Goal: Information Seeking & Learning: Learn about a topic

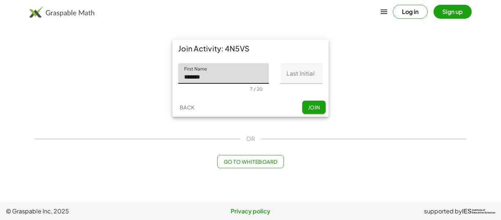
type input "*******"
click at [309, 74] on input "Last Initial" at bounding box center [301, 73] width 42 height 21
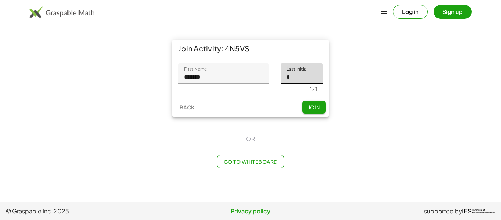
type input "*"
click at [311, 102] on button "Join" at bounding box center [313, 106] width 23 height 13
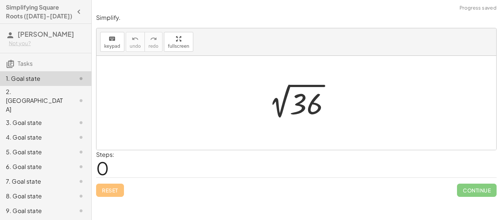
click at [232, 176] on div "Steps: 0" at bounding box center [296, 163] width 400 height 27
click at [105, 166] on span "0" at bounding box center [102, 168] width 13 height 22
click at [312, 90] on div at bounding box center [299, 102] width 80 height 37
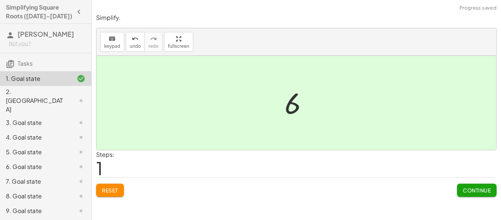
click at [276, 109] on div "2 √ 36 6" at bounding box center [296, 103] width 45 height 40
click at [285, 107] on div at bounding box center [299, 103] width 36 height 36
click at [286, 107] on div at bounding box center [299, 103] width 36 height 36
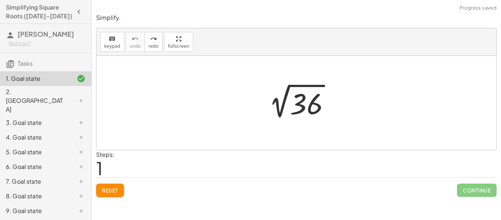
click at [248, 113] on div at bounding box center [296, 103] width 400 height 94
click at [295, 84] on div at bounding box center [299, 102] width 80 height 37
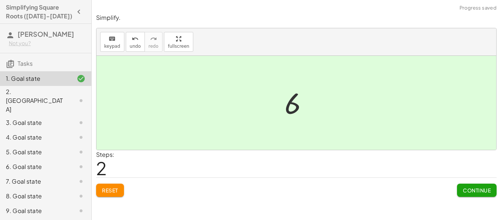
click at [295, 84] on div "2 √ 36 6" at bounding box center [296, 103] width 45 height 40
click at [475, 190] on span "Continue" at bounding box center [477, 190] width 28 height 7
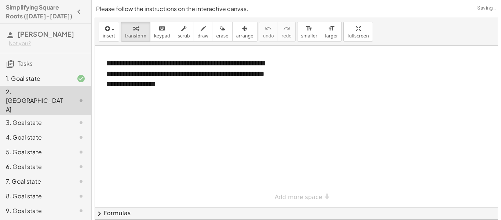
click at [228, 107] on div at bounding box center [296, 126] width 403 height 162
click at [195, 82] on div "**********" at bounding box center [186, 74] width 174 height 46
click at [268, 124] on div at bounding box center [296, 126] width 403 height 162
click at [230, 104] on div at bounding box center [296, 126] width 403 height 162
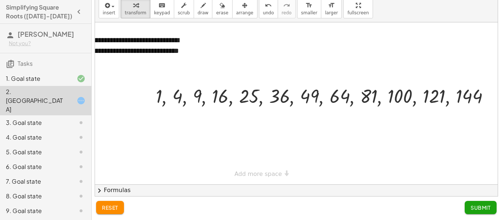
scroll to position [0, 90]
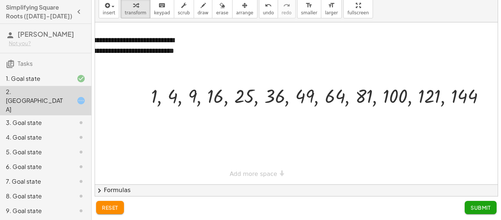
click at [480, 208] on span "Submit" at bounding box center [480, 207] width 20 height 7
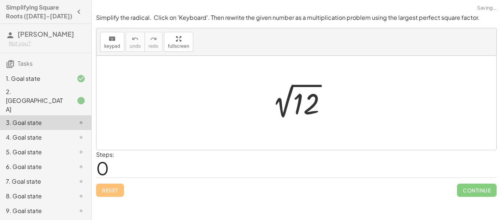
scroll to position [0, 0]
click at [285, 94] on div at bounding box center [299, 102] width 74 height 37
click at [285, 94] on div at bounding box center [302, 101] width 102 height 36
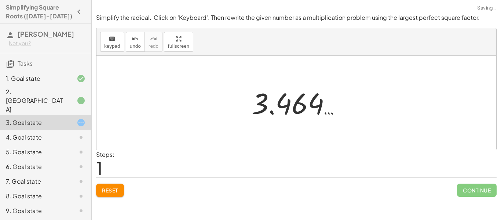
click at [290, 98] on div at bounding box center [299, 103] width 102 height 36
click at [366, 148] on div at bounding box center [296, 103] width 400 height 94
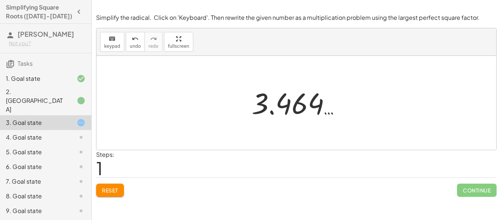
click at [315, 104] on div at bounding box center [299, 103] width 102 height 36
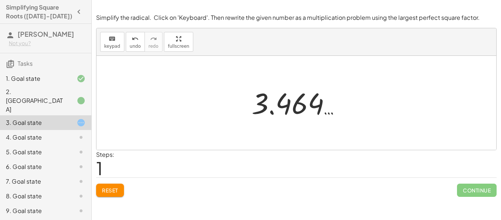
click at [315, 104] on div at bounding box center [299, 103] width 102 height 36
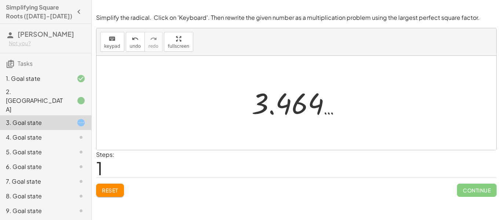
click at [315, 104] on div at bounding box center [299, 103] width 102 height 36
click at [437, 115] on div at bounding box center [296, 103] width 400 height 94
click at [364, 126] on div at bounding box center [296, 103] width 400 height 94
click at [103, 193] on span "Reset" at bounding box center [110, 190] width 16 height 7
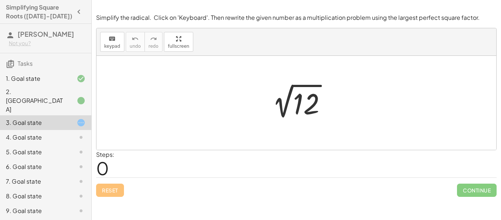
click at [310, 99] on div at bounding box center [299, 102] width 74 height 37
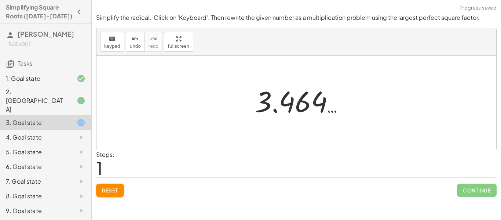
click at [310, 99] on div at bounding box center [302, 101] width 102 height 36
click at [115, 189] on span "Reset" at bounding box center [110, 190] width 16 height 7
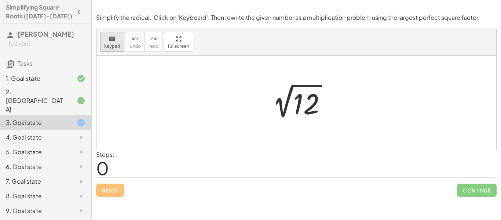
click at [111, 44] on span "keypad" at bounding box center [112, 46] width 16 height 5
click at [104, 38] on div "keyboard" at bounding box center [112, 38] width 16 height 9
click at [249, 99] on div at bounding box center [296, 103] width 400 height 94
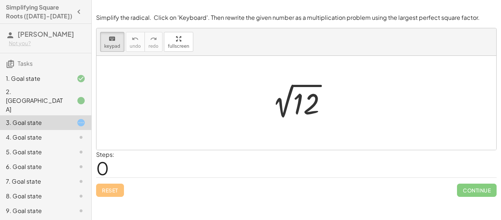
click at [249, 99] on div at bounding box center [296, 103] width 400 height 94
click at [324, 99] on div at bounding box center [299, 102] width 74 height 37
click at [302, 109] on div at bounding box center [306, 104] width 26 height 33
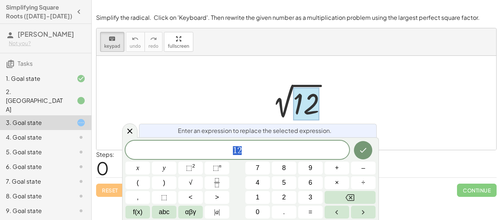
click at [302, 109] on div at bounding box center [306, 104] width 26 height 33
click at [288, 146] on span "1 2" at bounding box center [237, 150] width 224 height 10
click at [377, 113] on div at bounding box center [296, 103] width 400 height 94
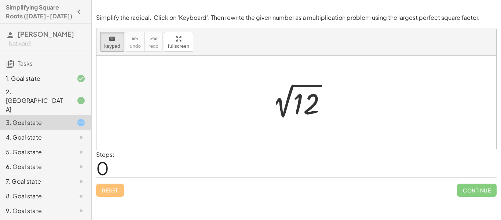
click at [377, 113] on div at bounding box center [296, 103] width 400 height 94
click at [337, 110] on div "2 √ 12" at bounding box center [296, 102] width 83 height 41
click at [311, 105] on div at bounding box center [306, 104] width 26 height 33
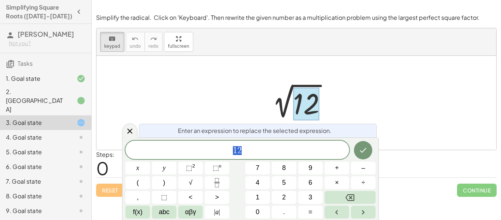
click at [289, 89] on div at bounding box center [299, 102] width 74 height 37
click at [297, 151] on span "1 2" at bounding box center [237, 150] width 224 height 10
click at [363, 152] on icon "Done" at bounding box center [363, 150] width 9 height 9
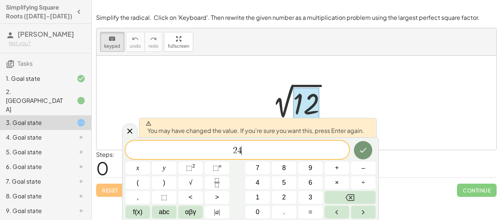
click at [283, 147] on span "2 4 ​" at bounding box center [237, 150] width 224 height 10
click at [344, 196] on button "Backspace" at bounding box center [349, 197] width 51 height 13
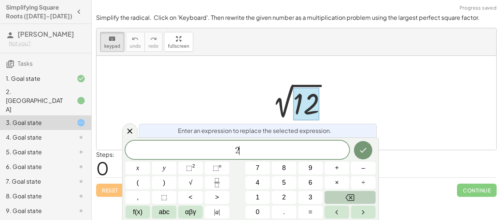
click at [344, 196] on button "Backspace" at bounding box center [349, 197] width 51 height 13
click at [381, 126] on div at bounding box center [296, 103] width 400 height 94
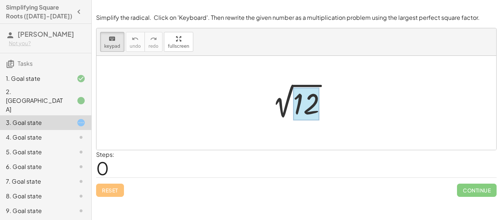
click at [302, 119] on div at bounding box center [306, 104] width 26 height 33
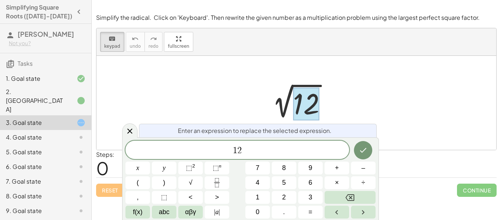
click at [302, 119] on div at bounding box center [306, 104] width 26 height 33
click at [265, 153] on span "1 2" at bounding box center [237, 150] width 224 height 10
click at [363, 148] on icon "Done" at bounding box center [363, 150] width 9 height 9
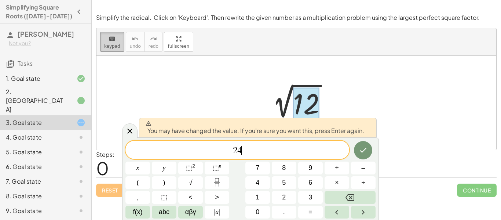
click at [109, 44] on span "keypad" at bounding box center [112, 46] width 16 height 5
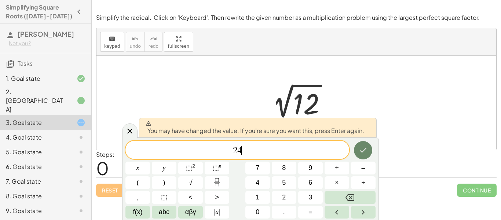
click at [355, 153] on button "Done" at bounding box center [363, 150] width 18 height 18
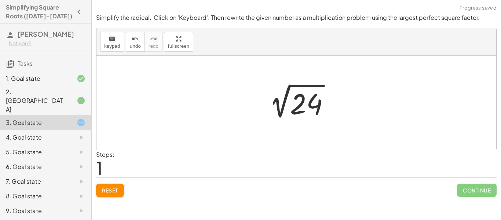
click at [301, 113] on div at bounding box center [299, 102] width 80 height 37
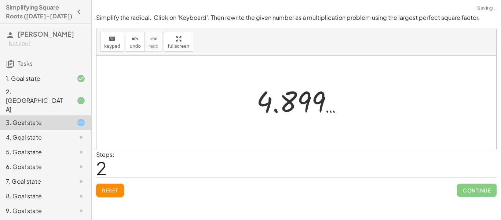
click at [301, 113] on div at bounding box center [302, 101] width 99 height 36
click at [301, 113] on div at bounding box center [298, 103] width 99 height 36
click at [282, 113] on div at bounding box center [298, 103] width 99 height 36
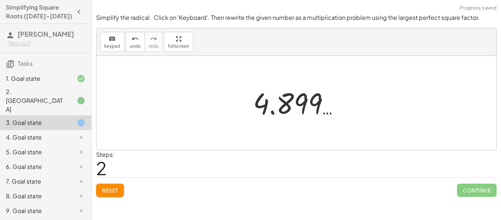
click at [282, 113] on div at bounding box center [298, 103] width 99 height 36
click at [120, 186] on button "Reset" at bounding box center [110, 189] width 28 height 13
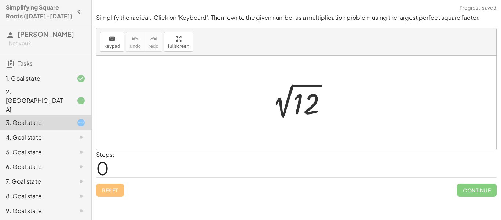
click at [299, 104] on div at bounding box center [299, 102] width 74 height 37
click at [299, 104] on div at bounding box center [302, 101] width 102 height 36
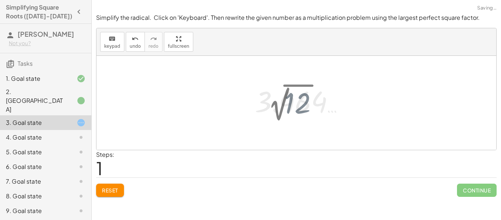
click at [299, 104] on div at bounding box center [302, 101] width 102 height 36
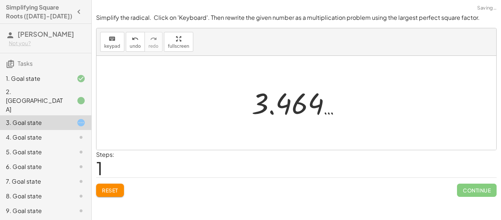
click at [299, 104] on div at bounding box center [299, 103] width 102 height 36
click at [100, 192] on button "Reset" at bounding box center [110, 189] width 28 height 13
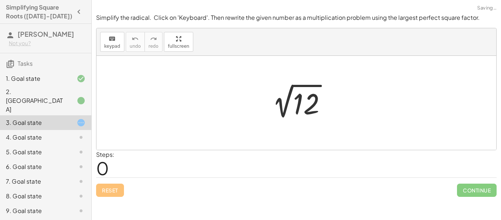
click at [299, 106] on div at bounding box center [299, 102] width 74 height 37
click at [299, 106] on div at bounding box center [302, 101] width 102 height 36
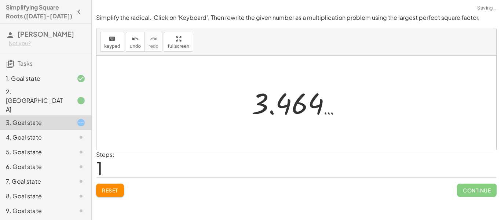
click at [121, 191] on button "Reset" at bounding box center [110, 189] width 28 height 13
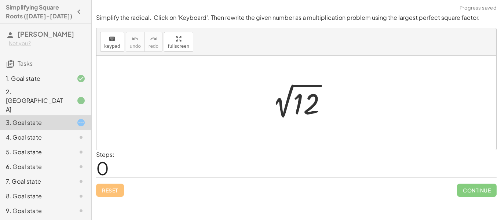
click at [481, 143] on div at bounding box center [296, 103] width 400 height 94
click at [100, 39] on button "keyboard keypad" at bounding box center [112, 42] width 24 height 20
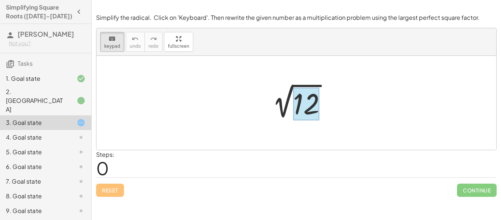
click at [297, 105] on div at bounding box center [306, 104] width 26 height 33
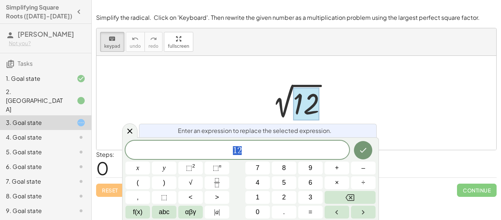
click at [297, 105] on div at bounding box center [306, 104] width 26 height 33
click at [245, 155] on span "1 2" at bounding box center [237, 150] width 224 height 10
click at [341, 179] on button "×" at bounding box center [336, 182] width 25 height 13
click at [368, 153] on button "Done" at bounding box center [363, 150] width 18 height 18
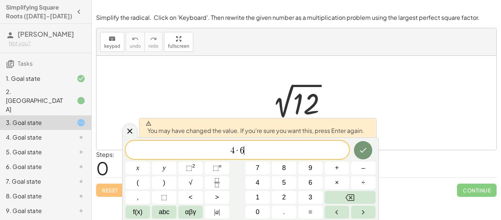
click at [359, 158] on button "Done" at bounding box center [363, 150] width 18 height 18
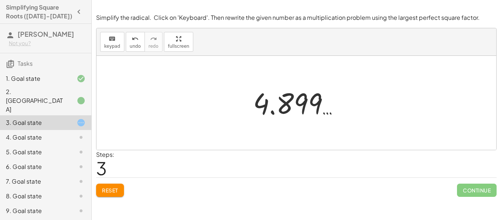
click at [278, 129] on div at bounding box center [296, 103] width 400 height 94
click at [293, 93] on div at bounding box center [298, 103] width 99 height 36
click at [293, 95] on div at bounding box center [298, 103] width 99 height 36
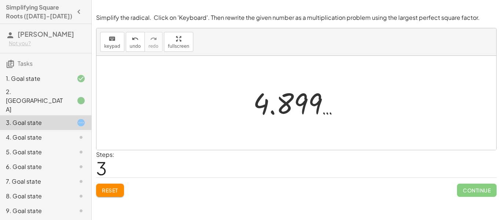
click at [278, 101] on div at bounding box center [298, 103] width 99 height 36
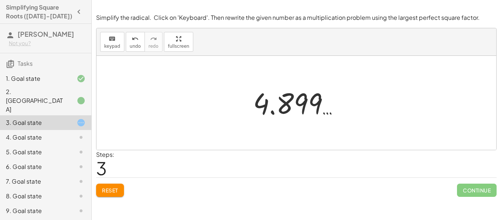
click at [278, 101] on div at bounding box center [298, 103] width 99 height 36
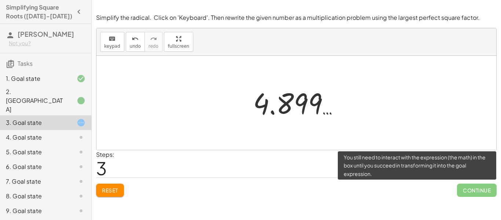
click at [491, 194] on span "Continue" at bounding box center [477, 189] width 40 height 13
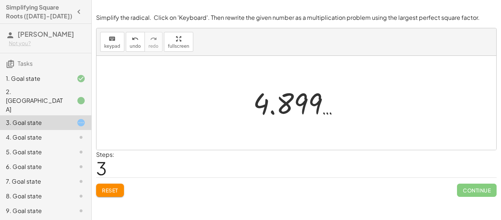
click at [114, 186] on button "Reset" at bounding box center [110, 189] width 28 height 13
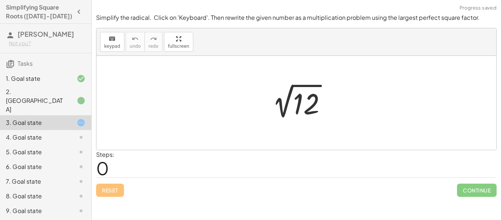
click at [327, 89] on div at bounding box center [299, 102] width 74 height 37
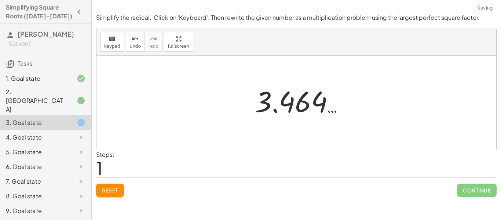
click at [308, 96] on div at bounding box center [302, 101] width 102 height 36
click at [308, 96] on div at bounding box center [299, 103] width 102 height 36
click at [103, 180] on div "Reset Continue" at bounding box center [296, 186] width 400 height 19
click at [105, 188] on span "Reset" at bounding box center [110, 190] width 16 height 7
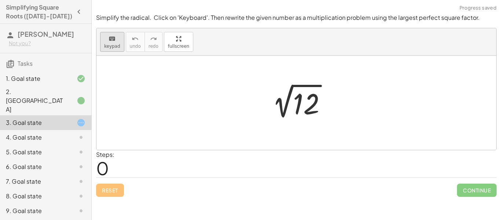
click at [110, 37] on icon "keyboard" at bounding box center [112, 38] width 7 height 9
click at [312, 98] on div at bounding box center [306, 104] width 26 height 33
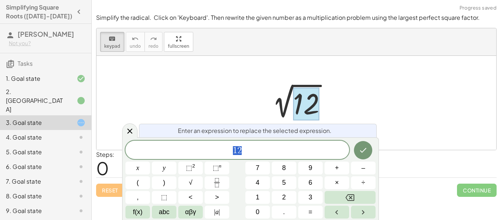
click at [312, 98] on div at bounding box center [306, 104] width 26 height 33
click at [243, 153] on span "1 2" at bounding box center [237, 150] width 224 height 10
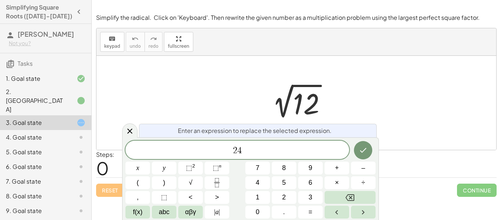
click at [361, 151] on icon "Done" at bounding box center [363, 150] width 7 height 5
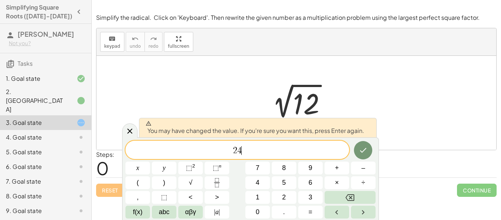
click at [358, 158] on button "Done" at bounding box center [363, 150] width 18 height 18
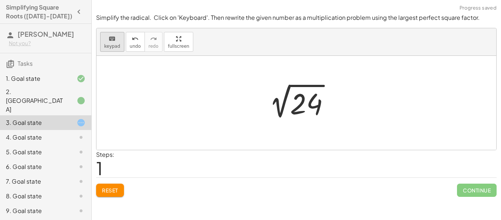
click at [113, 45] on span "keypad" at bounding box center [112, 46] width 16 height 5
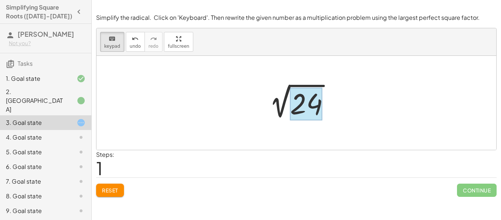
click at [295, 101] on div at bounding box center [306, 104] width 32 height 33
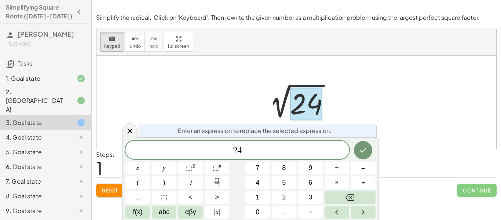
click at [247, 146] on span "2 4" at bounding box center [237, 150] width 224 height 10
click at [263, 179] on button "4" at bounding box center [257, 182] width 25 height 13
click at [331, 186] on button "×" at bounding box center [336, 182] width 25 height 13
click at [317, 184] on button "6" at bounding box center [310, 182] width 25 height 13
click at [357, 151] on button "Done" at bounding box center [363, 150] width 18 height 18
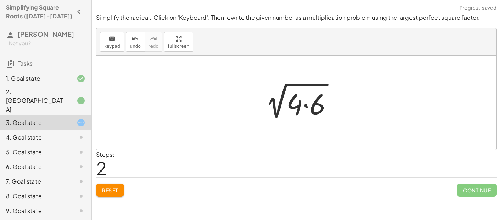
click at [285, 122] on div "2 √ 12 2 √ 24 2 √ ( · 4 · 6 )" at bounding box center [296, 102] width 96 height 41
click at [289, 115] on div at bounding box center [299, 103] width 87 height 38
click at [294, 109] on div at bounding box center [299, 103] width 87 height 38
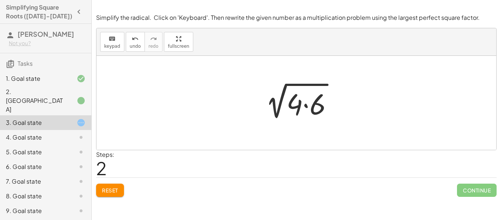
click at [294, 109] on div at bounding box center [299, 103] width 87 height 38
click at [307, 105] on div at bounding box center [299, 103] width 87 height 38
click at [307, 105] on div at bounding box center [299, 102] width 80 height 37
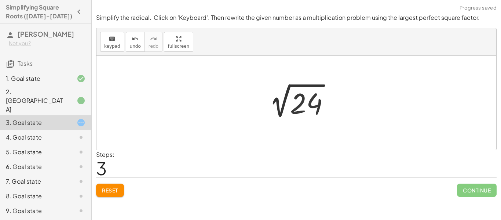
click at [307, 105] on div at bounding box center [299, 102] width 80 height 37
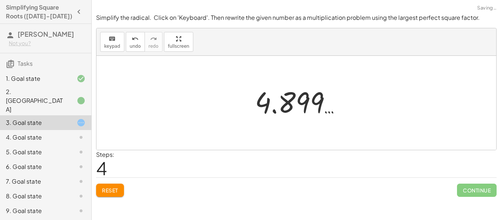
click at [307, 105] on div at bounding box center [300, 102] width 99 height 36
click at [307, 105] on div at bounding box center [298, 103] width 99 height 36
click at [298, 106] on div at bounding box center [298, 103] width 99 height 36
click at [112, 190] on span "Reset" at bounding box center [110, 190] width 16 height 7
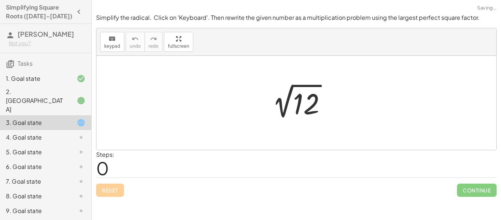
click at [112, 190] on div "Reset Continue" at bounding box center [296, 186] width 400 height 19
click at [289, 120] on div at bounding box center [299, 102] width 74 height 37
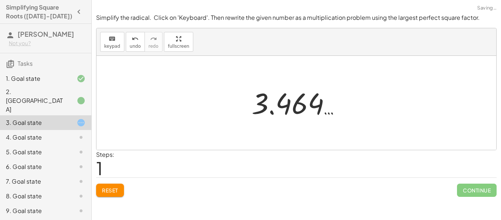
click at [111, 189] on span "Reset" at bounding box center [110, 190] width 16 height 7
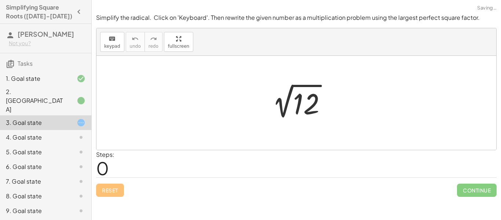
click at [313, 111] on div at bounding box center [299, 102] width 74 height 37
click at [313, 111] on div at bounding box center [302, 101] width 102 height 36
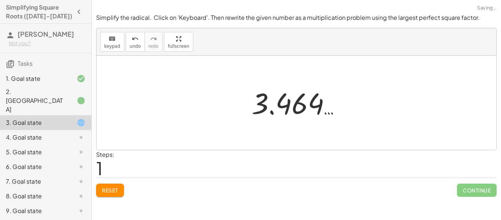
click at [103, 188] on span "Reset" at bounding box center [110, 190] width 16 height 7
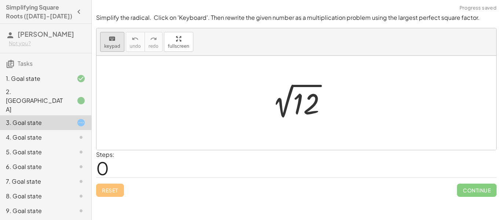
click at [112, 35] on icon "keyboard" at bounding box center [112, 38] width 7 height 9
click at [301, 115] on div at bounding box center [306, 104] width 26 height 33
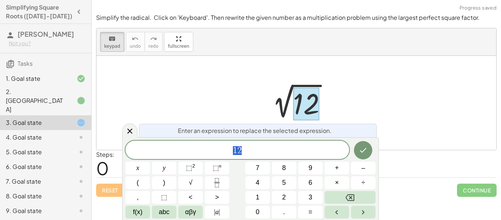
click at [301, 115] on div at bounding box center [306, 104] width 26 height 33
click at [267, 143] on div "1 2" at bounding box center [237, 149] width 224 height 18
click at [366, 154] on icon "Done" at bounding box center [363, 150] width 9 height 9
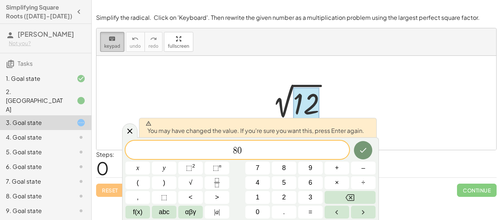
click at [110, 41] on icon "keyboard" at bounding box center [112, 38] width 7 height 9
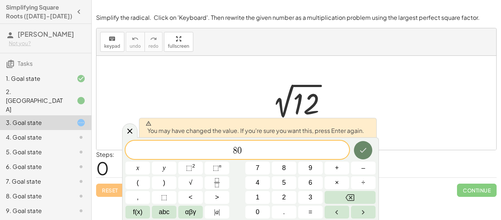
click at [360, 147] on icon "Done" at bounding box center [363, 150] width 9 height 9
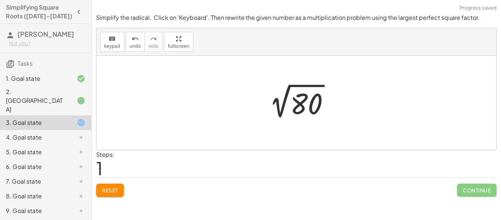
click at [290, 101] on div at bounding box center [299, 102] width 80 height 37
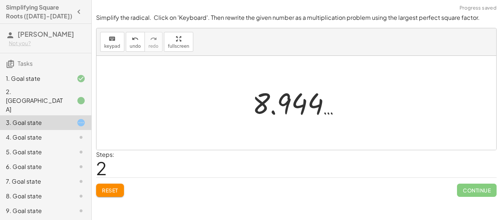
click at [111, 193] on span "Reset" at bounding box center [110, 190] width 16 height 7
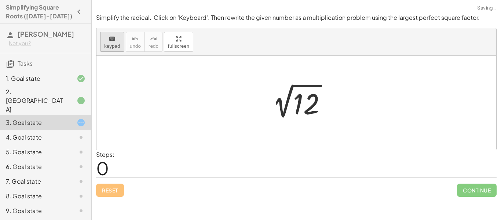
click at [113, 44] on span "keypad" at bounding box center [112, 46] width 16 height 5
click at [301, 99] on div at bounding box center [306, 104] width 26 height 33
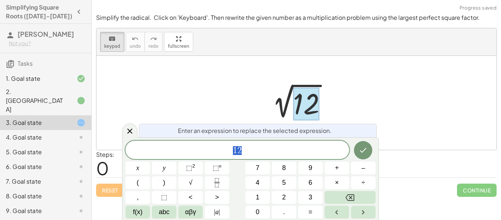
click at [301, 99] on div at bounding box center [306, 104] width 26 height 33
click at [246, 146] on span "1 2" at bounding box center [237, 150] width 224 height 10
click at [362, 156] on button "Done" at bounding box center [363, 150] width 18 height 18
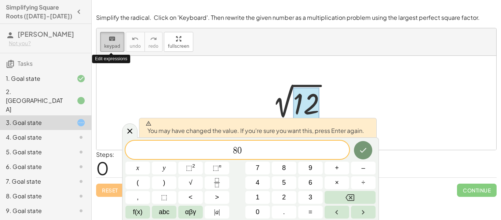
click at [112, 40] on icon "keyboard" at bounding box center [112, 38] width 7 height 9
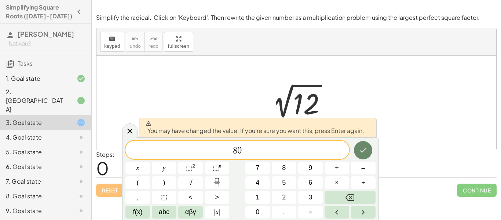
click at [367, 154] on button "Done" at bounding box center [363, 150] width 18 height 18
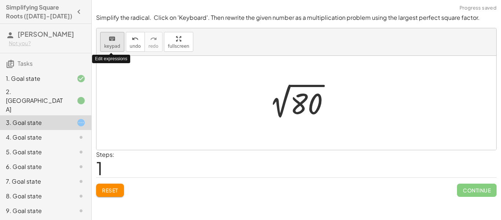
click at [110, 44] on span "keypad" at bounding box center [112, 46] width 16 height 5
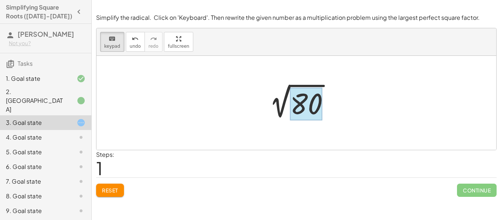
click at [301, 104] on div at bounding box center [306, 104] width 32 height 33
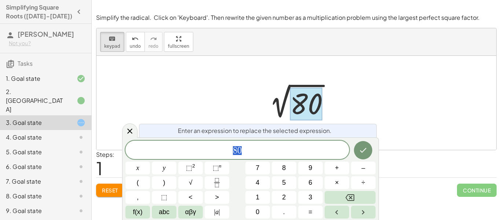
click at [248, 151] on span "8 0" at bounding box center [237, 150] width 224 height 10
click at [331, 192] on button "Backspace" at bounding box center [349, 197] width 51 height 13
click at [265, 194] on button "1" at bounding box center [257, 197] width 25 height 13
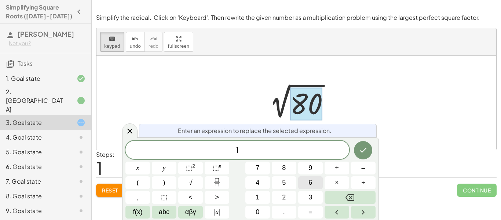
click at [304, 184] on button "6" at bounding box center [310, 182] width 25 height 13
click at [333, 180] on button "×" at bounding box center [336, 182] width 25 height 13
click at [287, 181] on button "5" at bounding box center [284, 182] width 25 height 13
click at [363, 155] on button "Done" at bounding box center [363, 150] width 18 height 18
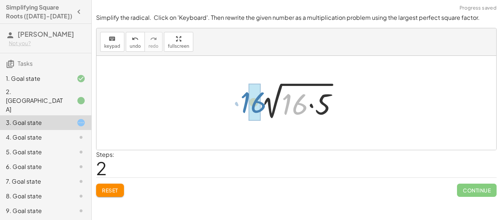
drag, startPoint x: 296, startPoint y: 106, endPoint x: 254, endPoint y: 104, distance: 41.1
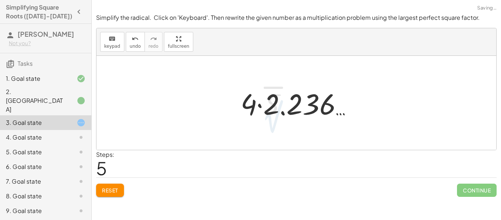
click at [276, 123] on div "2 √ 12 2 √ 80 2 √ ( · 16 · 5 ) · 2 √ 16 · 2 √ 5 √ 5 · · 2 4 2.236 … · 4 · 2 √ 5" at bounding box center [296, 102] width 135 height 41
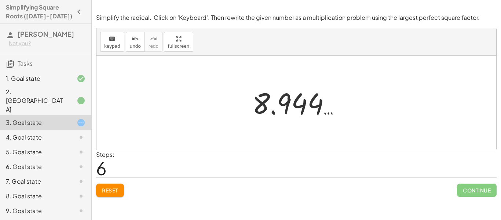
click at [113, 195] on button "Reset" at bounding box center [110, 189] width 28 height 13
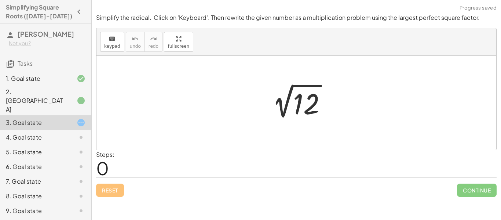
click at [315, 89] on div at bounding box center [299, 102] width 74 height 37
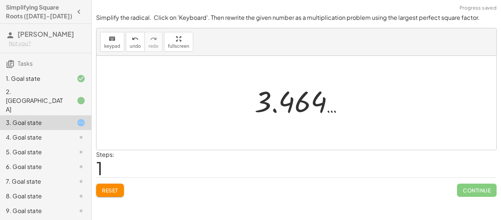
click at [275, 104] on div at bounding box center [302, 101] width 102 height 36
click at [117, 187] on span "Reset" at bounding box center [110, 190] width 16 height 7
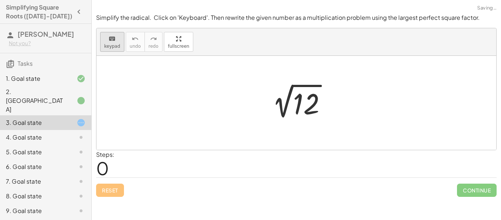
click at [117, 44] on span "keypad" at bounding box center [112, 46] width 16 height 5
click at [302, 103] on div at bounding box center [306, 104] width 26 height 33
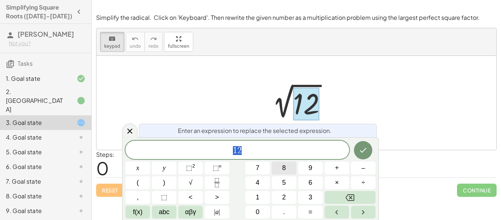
click at [283, 172] on span "8" at bounding box center [284, 168] width 4 height 10
click at [257, 209] on span "0" at bounding box center [258, 212] width 4 height 10
click at [121, 45] on button "keyboard keypad" at bounding box center [112, 42] width 24 height 20
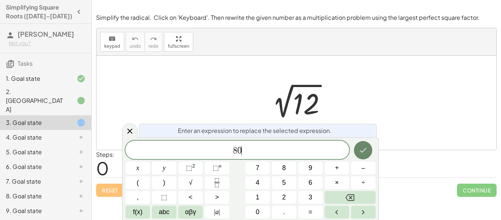
click at [361, 153] on icon "Done" at bounding box center [363, 150] width 9 height 9
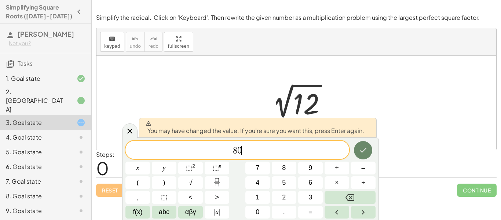
click at [368, 153] on button "Done" at bounding box center [363, 150] width 18 height 18
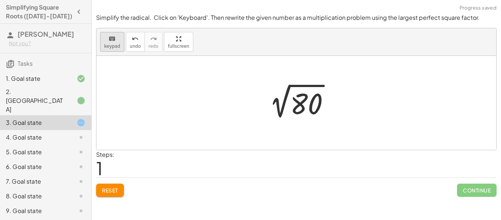
click at [106, 41] on div "keyboard" at bounding box center [112, 38] width 16 height 9
click at [307, 117] on div at bounding box center [306, 104] width 32 height 33
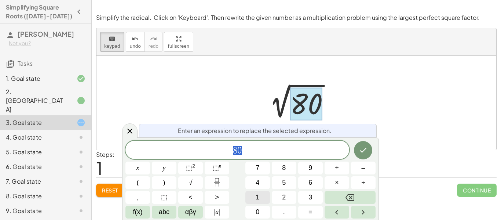
click at [265, 196] on button "1" at bounding box center [257, 197] width 25 height 13
click at [312, 179] on button "6" at bounding box center [310, 182] width 25 height 13
click at [346, 181] on button "×" at bounding box center [336, 182] width 25 height 13
click at [293, 180] on button "5" at bounding box center [284, 182] width 25 height 13
click at [357, 152] on button "Done" at bounding box center [363, 150] width 18 height 18
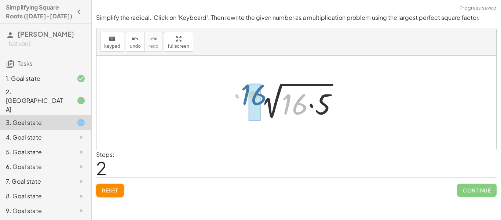
drag, startPoint x: 296, startPoint y: 110, endPoint x: 254, endPoint y: 102, distance: 41.9
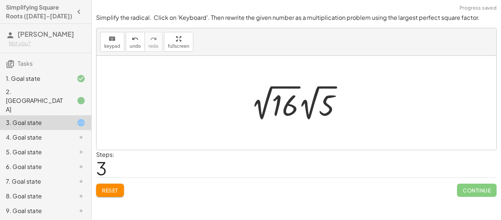
click at [411, 113] on div at bounding box center [296, 103] width 400 height 94
click at [269, 111] on div at bounding box center [299, 102] width 104 height 40
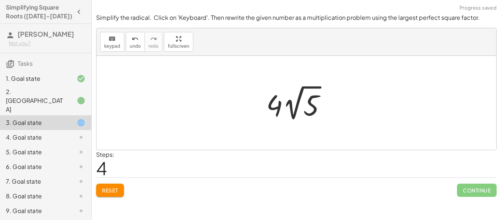
click at [365, 116] on div at bounding box center [296, 103] width 400 height 94
click at [310, 87] on div at bounding box center [299, 102] width 73 height 40
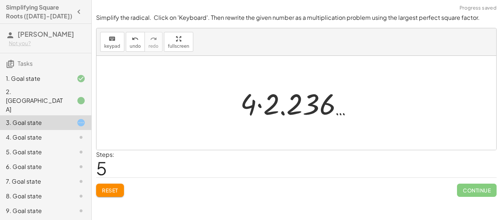
click at [382, 102] on div at bounding box center [296, 103] width 400 height 94
click at [445, 166] on div "Steps: 5" at bounding box center [296, 163] width 400 height 27
click at [341, 105] on div at bounding box center [298, 103] width 125 height 38
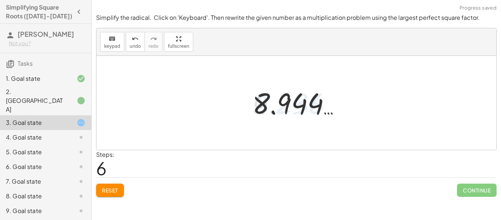
click at [300, 99] on div at bounding box center [299, 103] width 101 height 36
click at [127, 38] on button "undo undo" at bounding box center [135, 42] width 19 height 20
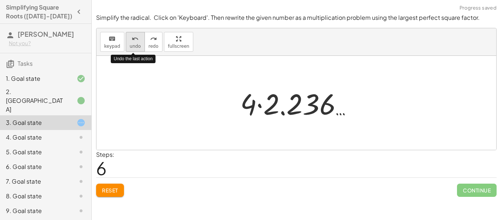
click at [127, 38] on button "undo undo" at bounding box center [135, 42] width 19 height 20
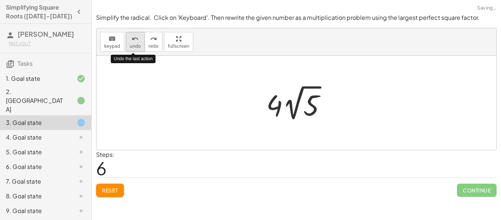
click at [127, 38] on button "undo undo" at bounding box center [135, 42] width 19 height 20
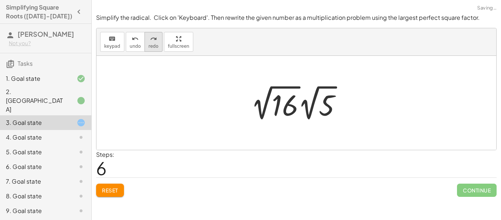
click at [145, 43] on button "redo redo" at bounding box center [153, 42] width 18 height 20
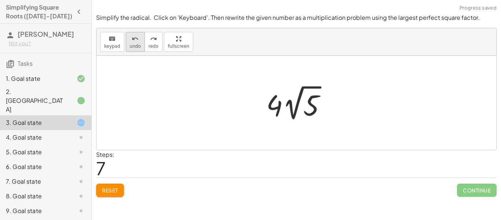
click at [136, 45] on span "undo" at bounding box center [135, 46] width 11 height 5
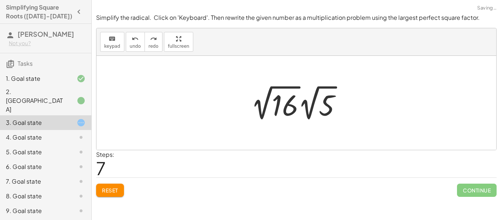
click at [320, 105] on div at bounding box center [299, 102] width 104 height 40
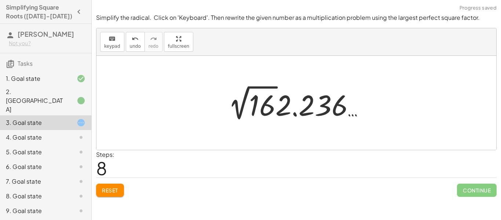
click at [217, 91] on div "2 √ 12 2 √ 80 2 √ ( · 16 · 5 ) · 2 √ 16 · 2 √ 5 · 2 √ 16 · 2.236 …" at bounding box center [296, 103] width 158 height 44
click at [260, 99] on div at bounding box center [298, 102] width 149 height 40
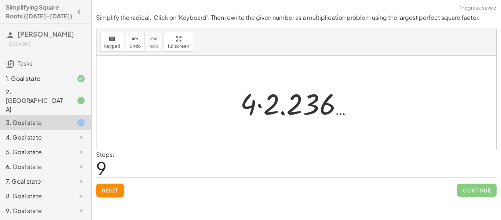
click at [273, 115] on div at bounding box center [298, 103] width 125 height 38
click at [273, 115] on div at bounding box center [299, 103] width 101 height 36
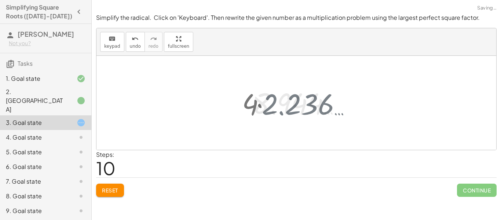
click at [273, 115] on div at bounding box center [299, 103] width 101 height 36
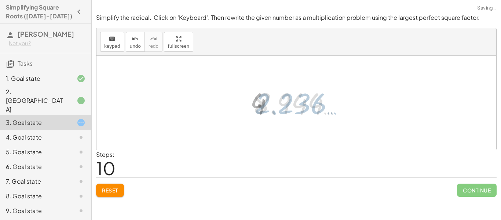
click at [273, 115] on div at bounding box center [299, 103] width 101 height 36
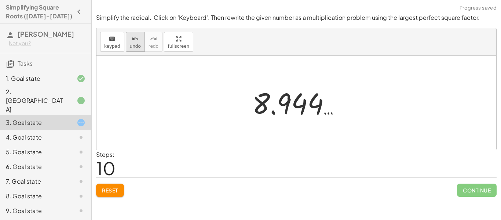
click at [130, 44] on span "undo" at bounding box center [135, 46] width 11 height 5
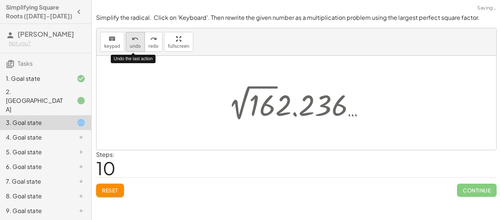
click at [130, 44] on span "undo" at bounding box center [135, 46] width 11 height 5
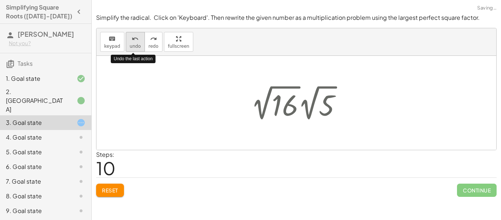
click at [130, 44] on span "undo" at bounding box center [135, 46] width 11 height 5
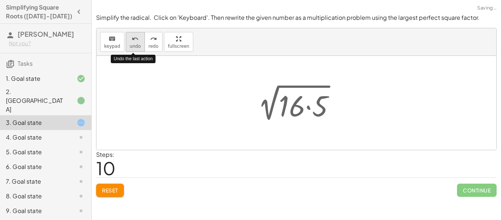
click at [130, 44] on span "undo" at bounding box center [135, 46] width 11 height 5
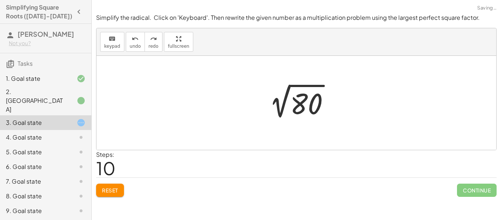
click at [323, 106] on div at bounding box center [299, 102] width 80 height 37
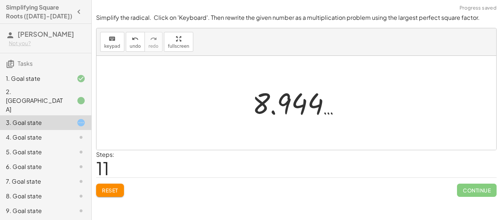
click at [323, 106] on div at bounding box center [299, 103] width 101 height 36
click at [304, 104] on div at bounding box center [299, 103] width 101 height 36
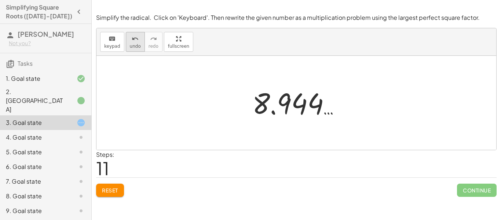
click at [140, 38] on button "undo undo" at bounding box center [135, 42] width 19 height 20
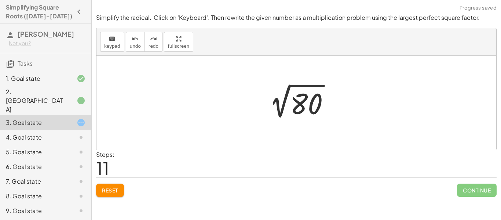
click at [0, 0] on div "Simplify the radical. Click on 'Keyboard'. Then rewrite the given number as a m…" at bounding box center [0, 0] width 0 height 0
click at [107, 193] on button "Reset" at bounding box center [110, 189] width 28 height 13
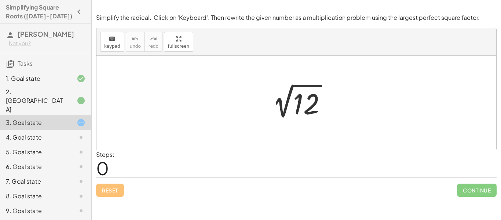
click at [294, 96] on div at bounding box center [299, 102] width 74 height 37
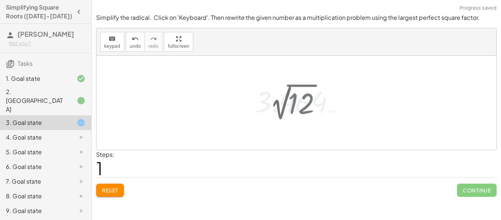
click at [294, 96] on div at bounding box center [302, 101] width 102 height 36
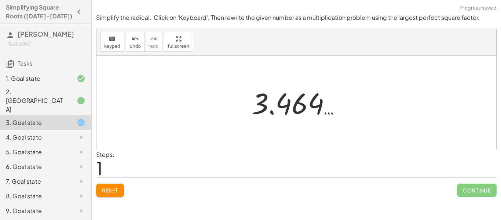
click at [110, 192] on span "Reset" at bounding box center [110, 190] width 16 height 7
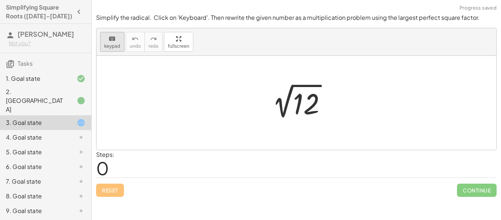
click at [102, 41] on button "keyboard keypad" at bounding box center [112, 42] width 24 height 20
click at [313, 99] on div at bounding box center [306, 104] width 26 height 33
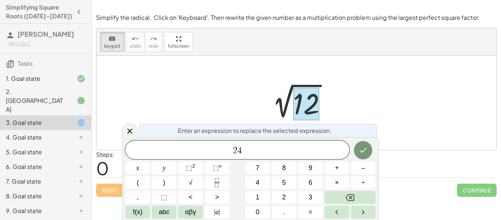
click at [368, 150] on button "Done" at bounding box center [363, 150] width 18 height 18
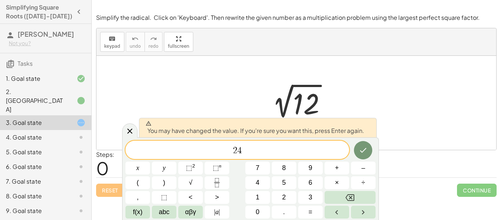
click at [364, 150] on icon "Done" at bounding box center [363, 150] width 7 height 5
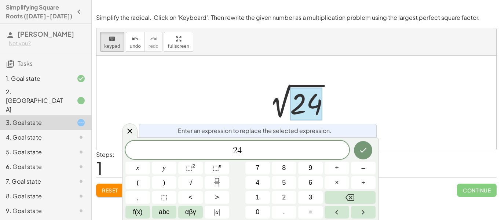
click at [260, 151] on span "2 4" at bounding box center [237, 150] width 224 height 10
click at [334, 186] on button "×" at bounding box center [336, 182] width 25 height 13
click at [261, 180] on button "4" at bounding box center [257, 182] width 25 height 13
click at [361, 151] on icon "Done" at bounding box center [363, 150] width 9 height 9
click at [269, 182] on button "4" at bounding box center [257, 182] width 25 height 13
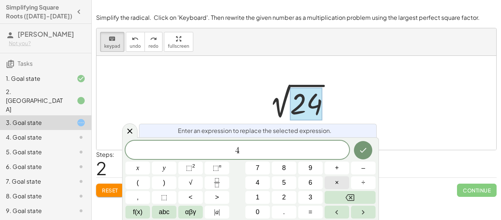
click at [337, 187] on span "×" at bounding box center [337, 182] width 4 height 10
click at [316, 183] on button "6" at bounding box center [310, 182] width 25 height 13
click at [369, 150] on button "Done" at bounding box center [363, 150] width 18 height 18
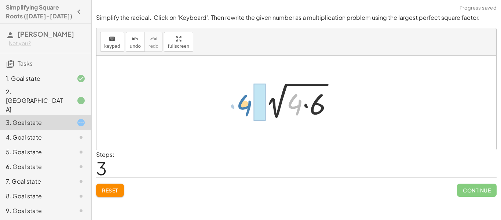
drag, startPoint x: 294, startPoint y: 104, endPoint x: 244, endPoint y: 106, distance: 50.2
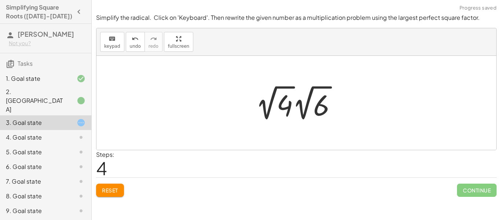
click at [282, 110] on div at bounding box center [299, 102] width 94 height 40
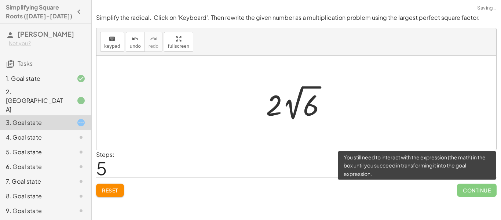
click at [476, 192] on span "Continue" at bounding box center [477, 189] width 40 height 13
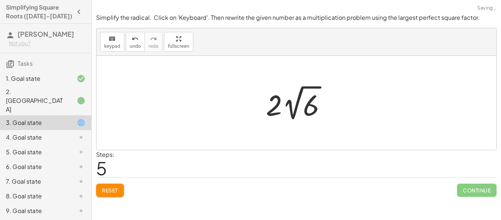
click at [335, 91] on div at bounding box center [298, 102] width 73 height 40
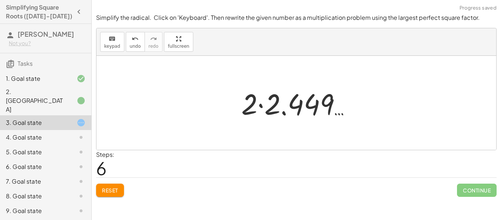
click at [335, 91] on div at bounding box center [299, 103] width 123 height 38
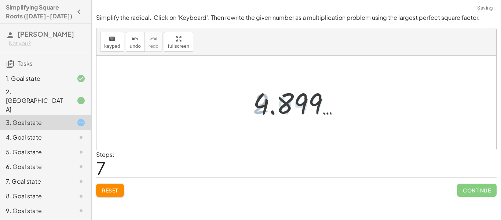
click at [335, 91] on div at bounding box center [298, 103] width 99 height 36
click at [131, 45] on span "undo" at bounding box center [135, 46] width 11 height 5
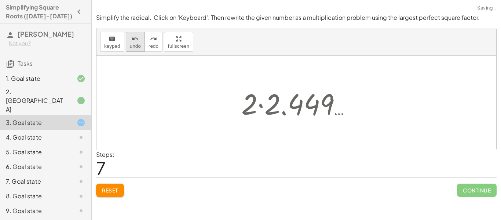
click at [131, 45] on span "undo" at bounding box center [135, 46] width 11 height 5
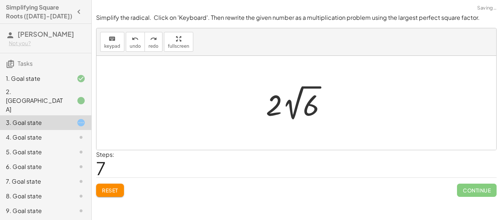
click at [307, 112] on div at bounding box center [298, 102] width 73 height 40
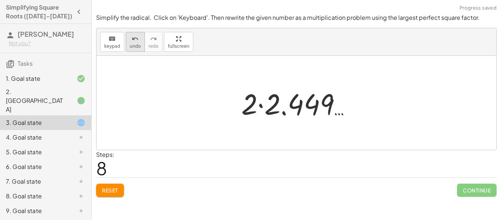
click at [137, 42] on div "undo" at bounding box center [135, 38] width 11 height 9
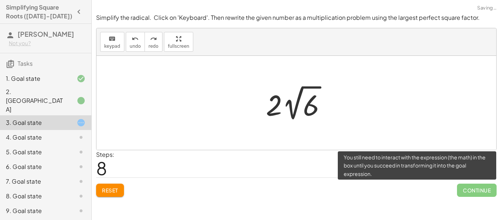
click at [473, 195] on span "Continue" at bounding box center [477, 189] width 40 height 13
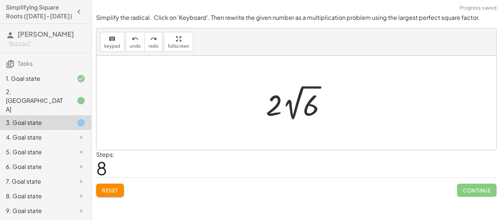
click at [297, 103] on div at bounding box center [298, 102] width 73 height 40
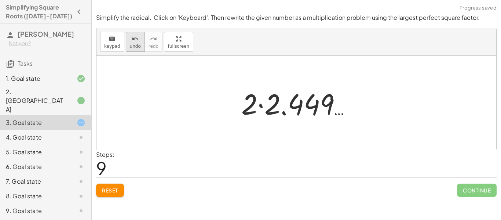
click at [139, 45] on button "undo undo" at bounding box center [135, 42] width 19 height 20
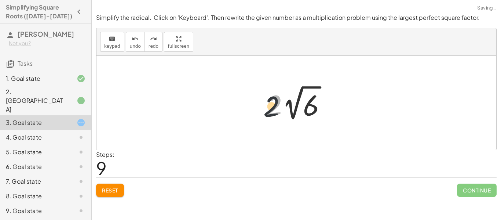
drag, startPoint x: 272, startPoint y: 114, endPoint x: 259, endPoint y: 117, distance: 13.0
click at [259, 117] on div "2 √ 12 2 √ 24 2 √ ( · 4 · 6 ) · 2 √ 4 · 2 √ 6 · 2 · 2 · 2 √ 6" at bounding box center [296, 103] width 82 height 44
drag, startPoint x: 266, startPoint y: 112, endPoint x: 246, endPoint y: 109, distance: 19.7
click at [246, 109] on div "2 √ 12 2 √ 24 2 √ ( · 4 · 6 ) · 2 √ 4 · 2 √ 6 · 2 · 2 · 2 √ 6" at bounding box center [296, 103] width 400 height 94
drag, startPoint x: 264, startPoint y: 109, endPoint x: 214, endPoint y: 104, distance: 50.2
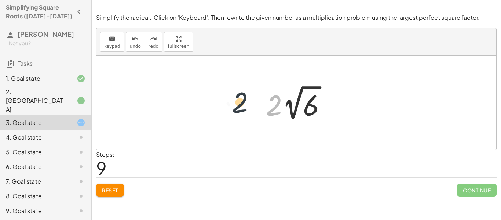
click at [214, 104] on div "2 √ 12 2 √ 24 2 √ ( · 4 · 6 ) · 2 √ 4 · 2 √ 6 · 2 · 2 · 2 √ 6" at bounding box center [296, 103] width 400 height 94
drag, startPoint x: 274, startPoint y: 106, endPoint x: 303, endPoint y: 110, distance: 30.0
click at [303, 110] on div at bounding box center [298, 102] width 73 height 40
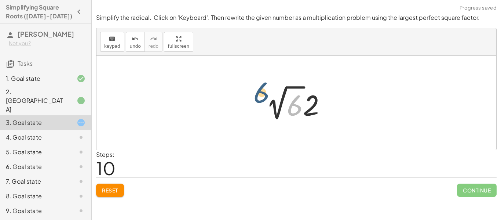
drag, startPoint x: 296, startPoint y: 110, endPoint x: 258, endPoint y: 96, distance: 40.3
click at [258, 96] on div "2 √ 12 2 √ 24 2 √ ( · 4 · 6 ) · 2 √ 4 · 2 √ 6 · 2 · 2 √ 6 6 · 2 · 2 √ 6" at bounding box center [296, 103] width 82 height 44
drag, startPoint x: 293, startPoint y: 112, endPoint x: 251, endPoint y: 111, distance: 41.4
click at [251, 111] on div "2 √ 12 2 √ 24 2 √ ( · 4 · 6 ) · 2 √ 4 · 2 √ 6 · 2 · 2 √ 6 6 · 2 · 2 √ 6" at bounding box center [296, 103] width 400 height 94
click at [304, 113] on div at bounding box center [298, 102] width 73 height 40
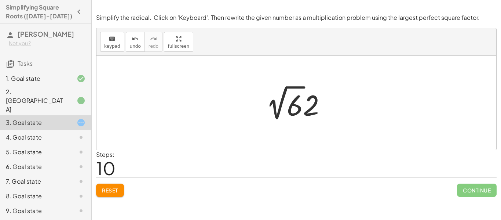
click at [304, 113] on div at bounding box center [298, 102] width 73 height 40
click at [302, 111] on div at bounding box center [298, 102] width 73 height 40
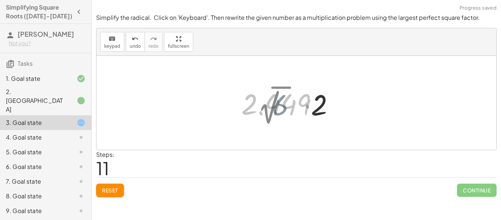
click at [302, 111] on div at bounding box center [299, 103] width 123 height 38
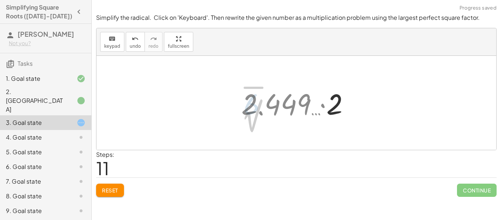
click at [302, 111] on div at bounding box center [299, 103] width 123 height 38
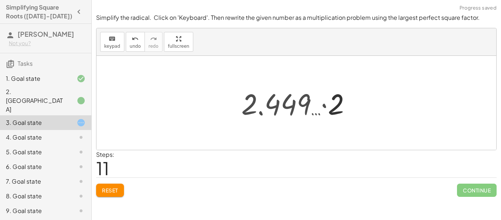
click at [302, 111] on div at bounding box center [299, 103] width 123 height 38
click at [338, 111] on div at bounding box center [299, 103] width 123 height 38
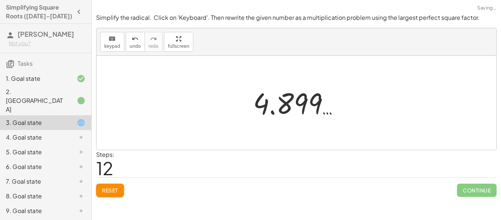
click at [316, 111] on div at bounding box center [298, 103] width 99 height 36
click at [103, 181] on div "Reset Continue" at bounding box center [296, 186] width 400 height 19
click at [0, 0] on div "Simplify the radical. Click on 'Keyboard'. Then rewrite the given number as a m…" at bounding box center [0, 0] width 0 height 0
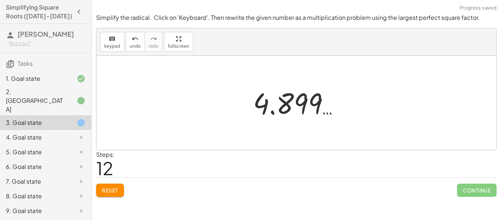
click at [102, 192] on span "Reset" at bounding box center [110, 190] width 16 height 7
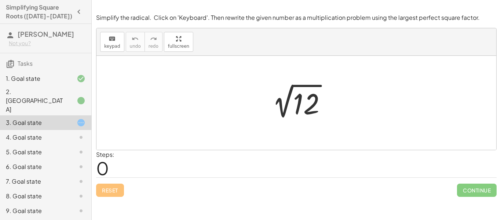
click at [313, 106] on div at bounding box center [299, 102] width 74 height 37
click at [313, 106] on div at bounding box center [302, 101] width 102 height 36
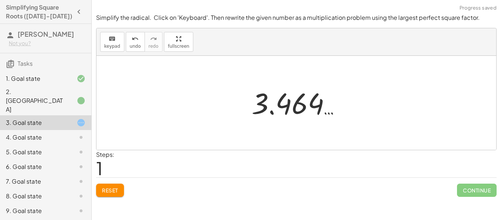
click at [109, 187] on span "Reset" at bounding box center [110, 190] width 16 height 7
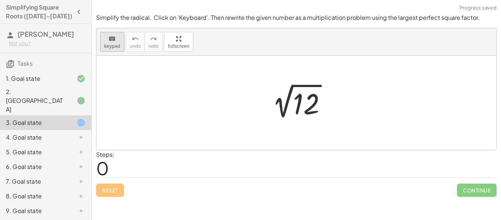
click at [113, 49] on button "keyboard keypad" at bounding box center [112, 42] width 24 height 20
click at [308, 113] on div at bounding box center [306, 104] width 26 height 33
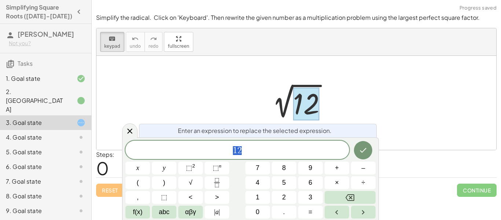
click at [308, 113] on div at bounding box center [306, 104] width 26 height 33
click at [230, 156] on div "1 2" at bounding box center [237, 149] width 224 height 18
click at [252, 153] on span "​ 1 2" at bounding box center [237, 150] width 224 height 10
click at [360, 149] on icon "Done" at bounding box center [363, 150] width 9 height 9
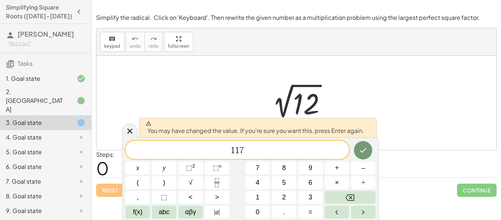
click at [364, 147] on icon "Done" at bounding box center [363, 150] width 9 height 9
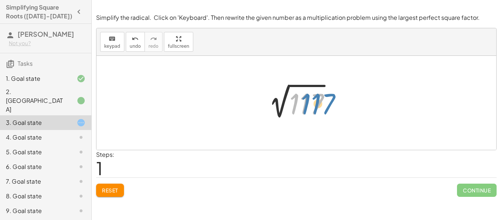
drag, startPoint x: 305, startPoint y: 102, endPoint x: 320, endPoint y: 102, distance: 14.7
click at [320, 102] on div at bounding box center [298, 102] width 81 height 37
drag, startPoint x: 300, startPoint y: 106, endPoint x: 236, endPoint y: 107, distance: 64.2
click at [236, 107] on div "2 √ 12 117 2 √ 117" at bounding box center [296, 103] width 400 height 94
click at [104, 45] on span "keypad" at bounding box center [112, 46] width 16 height 5
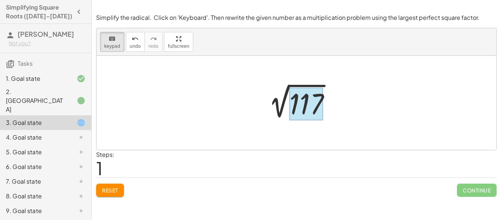
click at [312, 117] on div at bounding box center [306, 104] width 34 height 33
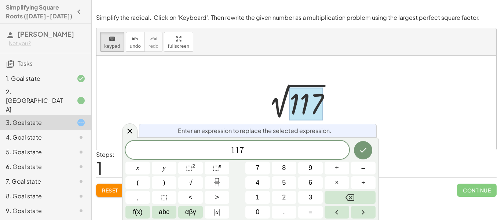
click at [251, 156] on div "1 1 7" at bounding box center [237, 149] width 224 height 18
click at [362, 150] on icon "Done" at bounding box center [363, 150] width 9 height 9
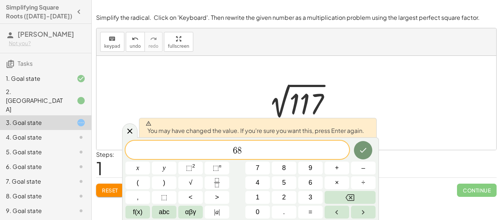
click at [364, 157] on button "Done" at bounding box center [363, 150] width 18 height 18
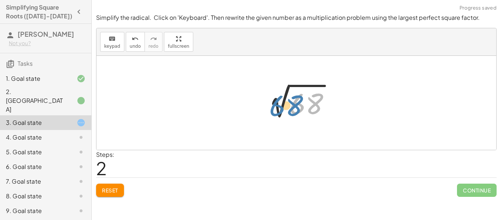
drag, startPoint x: 298, startPoint y: 110, endPoint x: 301, endPoint y: 108, distance: 4.0
click at [301, 108] on div at bounding box center [298, 102] width 81 height 37
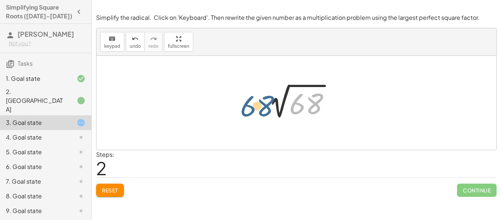
drag, startPoint x: 296, startPoint y: 107, endPoint x: 242, endPoint y: 109, distance: 53.2
click at [242, 109] on div "2 √ 12 2 √ 117 68 2 √ 68" at bounding box center [296, 103] width 400 height 94
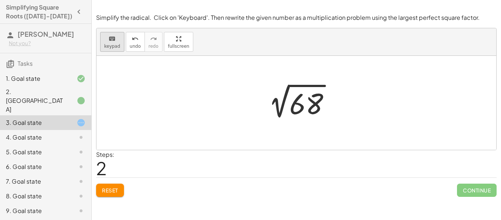
click at [106, 44] on span "keypad" at bounding box center [112, 46] width 16 height 5
click at [301, 118] on div at bounding box center [306, 104] width 34 height 33
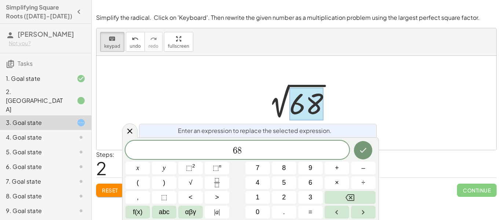
click at [241, 150] on span "6 8" at bounding box center [237, 150] width 224 height 10
click at [367, 151] on icon "Done" at bounding box center [363, 150] width 9 height 9
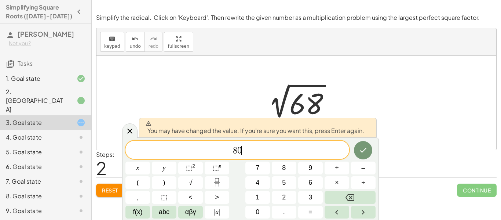
click at [150, 161] on div at bounding box center [137, 167] width 25 height 13
click at [366, 151] on icon "Done" at bounding box center [363, 150] width 9 height 9
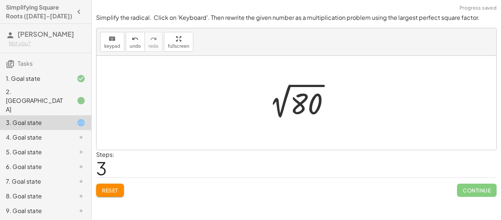
click at [305, 107] on div at bounding box center [299, 102] width 80 height 37
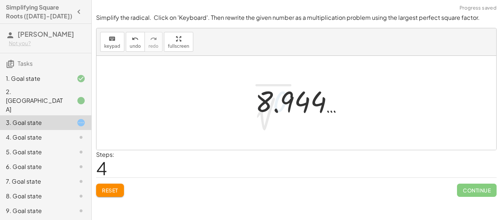
click at [305, 107] on div at bounding box center [302, 101] width 101 height 36
click at [305, 107] on div at bounding box center [299, 103] width 101 height 36
drag, startPoint x: 295, startPoint y: 110, endPoint x: 278, endPoint y: 109, distance: 17.3
click at [278, 109] on div at bounding box center [299, 103] width 101 height 36
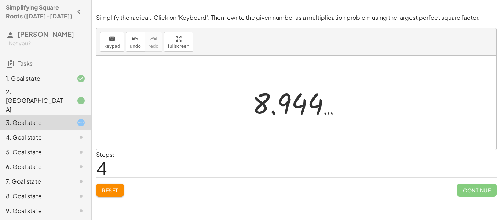
click at [123, 185] on button "Reset" at bounding box center [110, 189] width 28 height 13
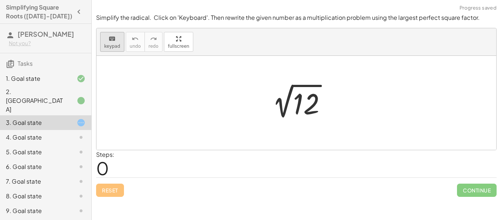
click at [112, 50] on button "keyboard keypad" at bounding box center [112, 42] width 24 height 20
click at [312, 101] on div at bounding box center [306, 104] width 26 height 33
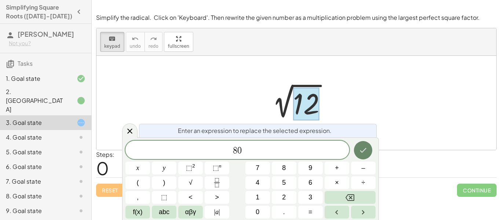
click at [360, 155] on button "Done" at bounding box center [363, 150] width 18 height 18
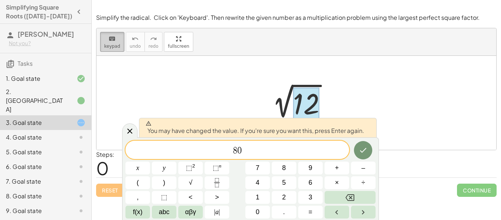
click at [104, 44] on span "keypad" at bounding box center [112, 46] width 16 height 5
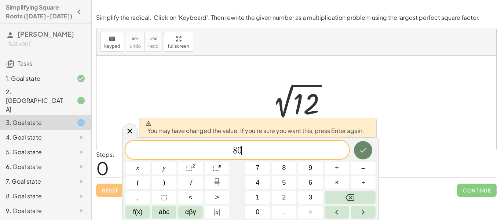
click at [366, 148] on icon "Done" at bounding box center [363, 150] width 7 height 5
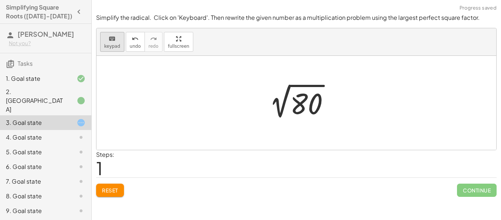
click at [109, 44] on span "keypad" at bounding box center [112, 46] width 16 height 5
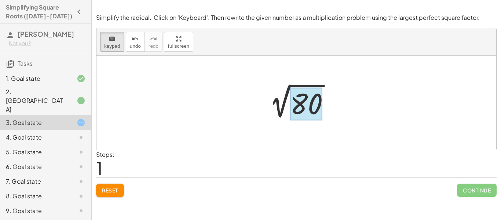
click at [309, 110] on div at bounding box center [306, 104] width 32 height 33
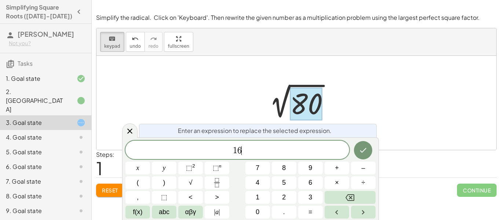
click at [339, 186] on button "×" at bounding box center [336, 182] width 25 height 13
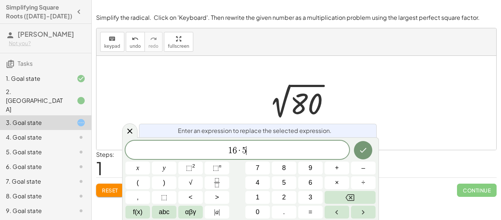
click at [363, 153] on icon "Done" at bounding box center [363, 150] width 9 height 9
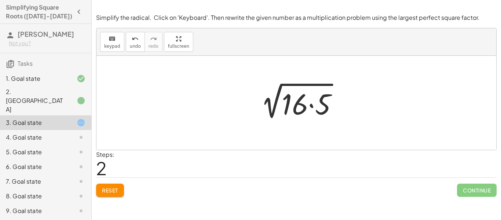
click at [277, 113] on div at bounding box center [299, 103] width 96 height 38
click at [116, 42] on div "keyboard" at bounding box center [112, 38] width 16 height 9
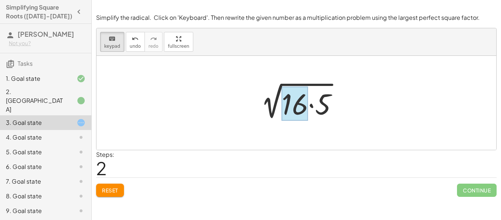
click at [282, 97] on div at bounding box center [295, 104] width 26 height 34
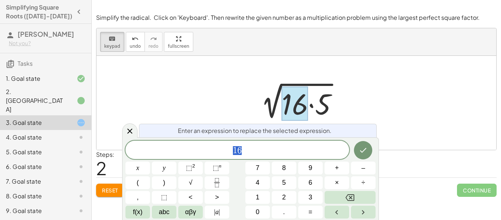
click at [326, 98] on div at bounding box center [299, 103] width 96 height 38
click at [321, 108] on div at bounding box center [299, 103] width 96 height 38
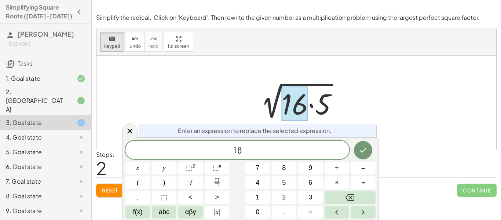
click at [321, 108] on div at bounding box center [299, 103] width 96 height 38
click at [355, 95] on div at bounding box center [296, 103] width 400 height 94
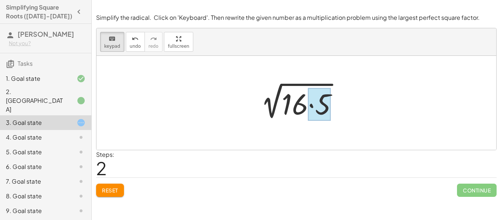
click at [330, 101] on div at bounding box center [319, 104] width 23 height 33
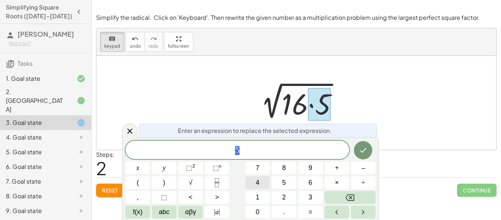
click at [265, 184] on button "4" at bounding box center [257, 182] width 25 height 13
click at [362, 154] on icon "Done" at bounding box center [363, 150] width 9 height 9
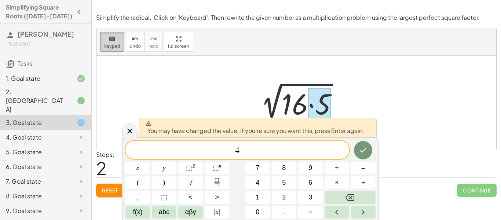
click at [109, 45] on span "keypad" at bounding box center [112, 46] width 16 height 5
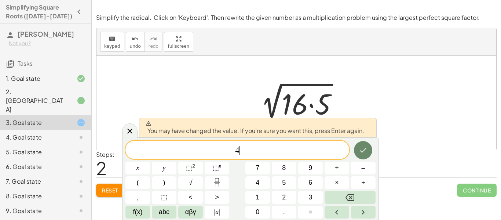
click at [368, 153] on button "Done" at bounding box center [363, 150] width 18 height 18
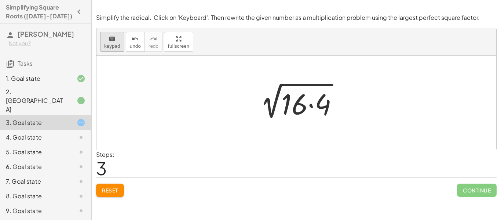
click at [112, 44] on span "keypad" at bounding box center [112, 46] width 16 height 5
click at [324, 100] on div at bounding box center [319, 104] width 23 height 33
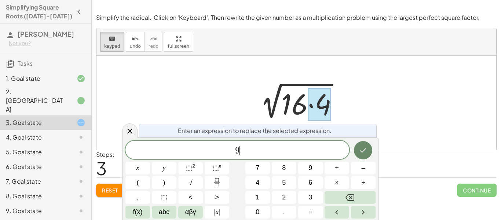
click at [365, 149] on icon "Done" at bounding box center [363, 150] width 7 height 5
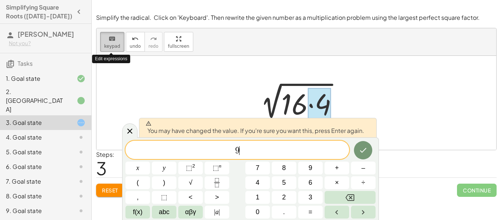
click at [106, 41] on div "keyboard" at bounding box center [112, 38] width 16 height 9
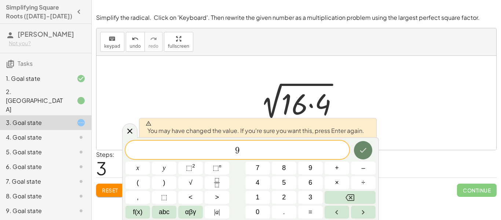
click at [362, 153] on icon "Done" at bounding box center [363, 150] width 9 height 9
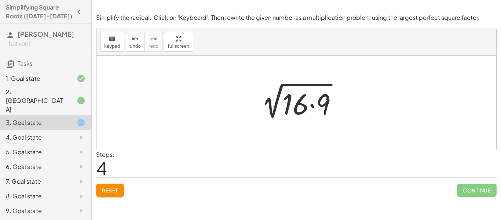
click at [313, 91] on div at bounding box center [299, 103] width 95 height 38
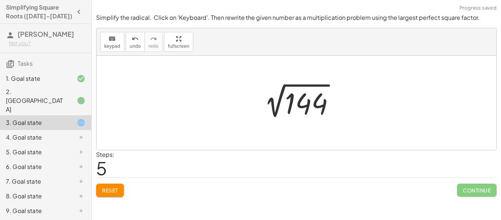
click at [313, 91] on div at bounding box center [299, 102] width 90 height 37
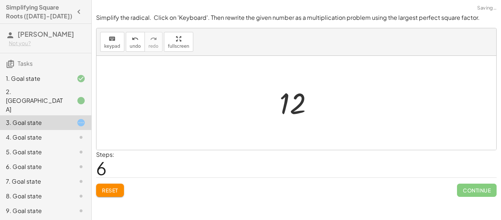
click at [313, 91] on div at bounding box center [299, 103] width 47 height 36
click at [279, 103] on div at bounding box center [299, 103] width 47 height 36
click at [299, 98] on div at bounding box center [299, 103] width 47 height 36
click at [302, 137] on div at bounding box center [296, 103] width 400 height 94
click at [311, 104] on div at bounding box center [299, 103] width 47 height 36
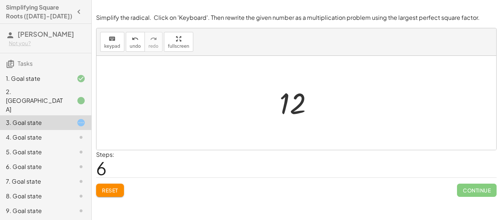
click at [296, 105] on div at bounding box center [299, 103] width 47 height 36
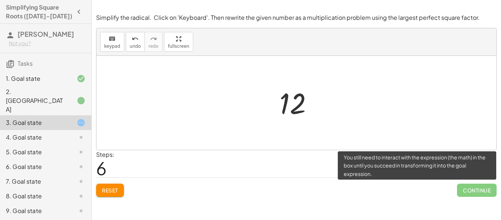
click at [464, 184] on span "Continue" at bounding box center [477, 189] width 40 height 13
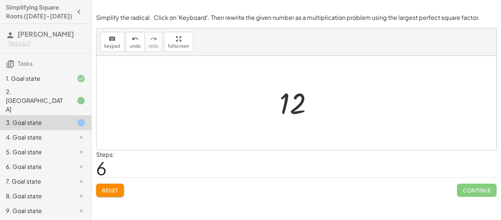
click at [367, 119] on div at bounding box center [296, 103] width 400 height 94
click at [280, 105] on div at bounding box center [299, 103] width 47 height 36
click at [29, 133] on div "4. Goal state" at bounding box center [35, 137] width 59 height 9
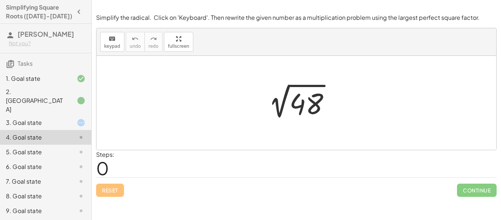
click at [303, 104] on div at bounding box center [298, 102] width 81 height 37
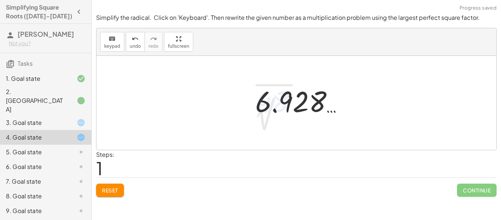
click at [303, 104] on div at bounding box center [302, 101] width 101 height 36
click at [303, 104] on div at bounding box center [298, 103] width 101 height 36
click at [114, 188] on span "Reset" at bounding box center [110, 190] width 16 height 7
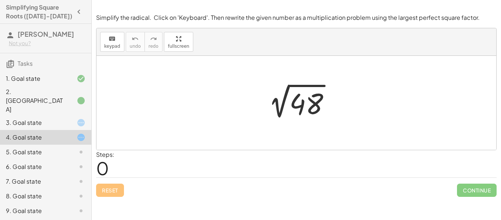
click at [229, 110] on div at bounding box center [296, 103] width 400 height 94
click at [309, 91] on div at bounding box center [298, 102] width 81 height 37
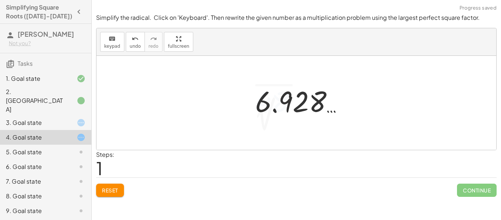
click at [278, 103] on div at bounding box center [302, 101] width 101 height 36
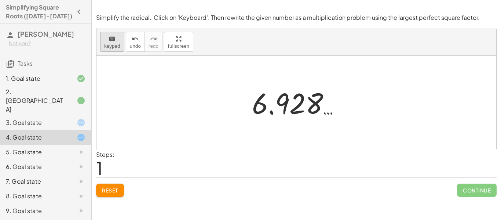
click at [109, 43] on button "keyboard keypad" at bounding box center [112, 42] width 24 height 20
click at [111, 188] on span "Reset" at bounding box center [110, 190] width 16 height 7
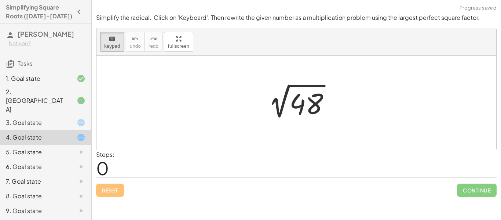
click at [325, 100] on div at bounding box center [298, 102] width 81 height 37
click at [319, 101] on div at bounding box center [306, 104] width 34 height 33
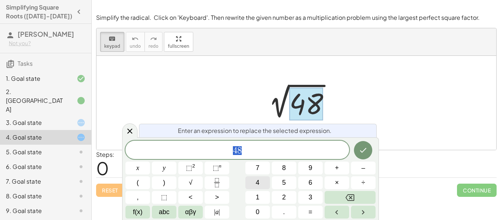
click at [260, 184] on button "4" at bounding box center [257, 182] width 25 height 13
click at [309, 194] on span "3" at bounding box center [310, 197] width 4 height 10
click at [366, 146] on icon "Done" at bounding box center [363, 150] width 9 height 9
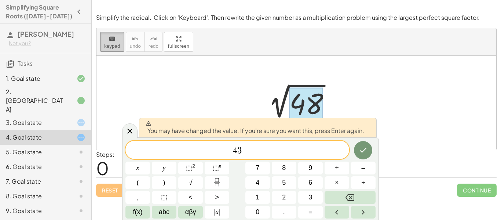
click at [103, 37] on button "keyboard keypad" at bounding box center [112, 42] width 24 height 20
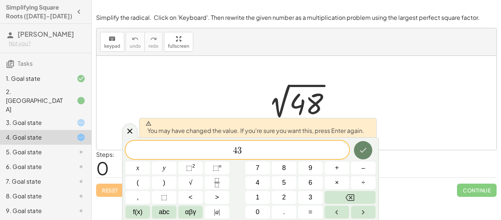
click at [361, 148] on icon "Done" at bounding box center [363, 150] width 9 height 9
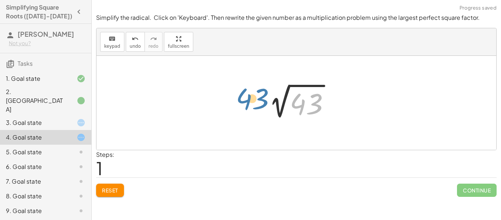
drag, startPoint x: 298, startPoint y: 107, endPoint x: 244, endPoint y: 103, distance: 54.1
click at [244, 103] on div "2 √ 48 43 2 √ 43" at bounding box center [296, 103] width 400 height 94
click at [318, 107] on div at bounding box center [299, 102] width 80 height 37
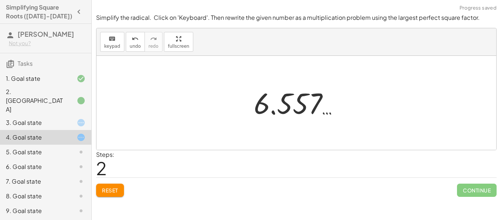
click at [122, 192] on button "Reset" at bounding box center [110, 189] width 28 height 13
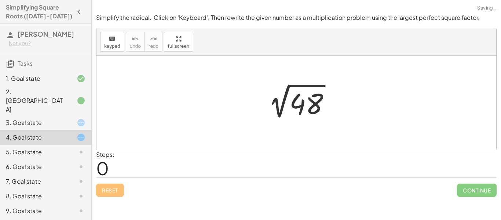
click at [122, 192] on div "Reset Continue" at bounding box center [296, 186] width 400 height 19
click at [113, 49] on button "keyboard keypad" at bounding box center [112, 42] width 24 height 20
click at [142, 107] on div at bounding box center [296, 103] width 400 height 94
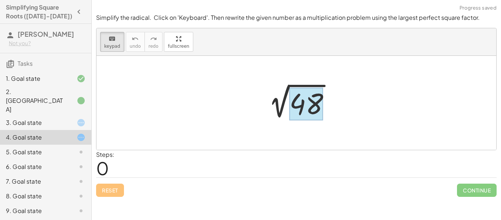
click at [308, 117] on div at bounding box center [306, 104] width 34 height 33
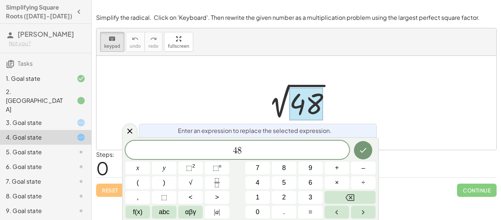
click at [308, 117] on div at bounding box center [306, 104] width 34 height 33
click at [128, 126] on div at bounding box center [129, 130] width 15 height 14
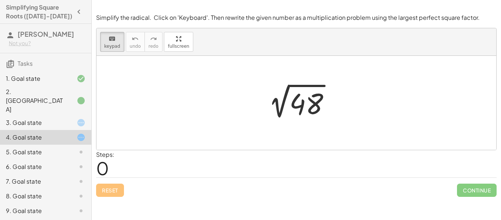
click at [137, 120] on div at bounding box center [296, 103] width 400 height 94
click at [64, 118] on div "3. Goal state" at bounding box center [35, 122] width 59 height 9
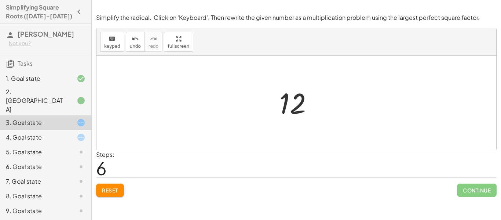
click at [69, 174] on div "5. Goal state" at bounding box center [45, 181] width 91 height 15
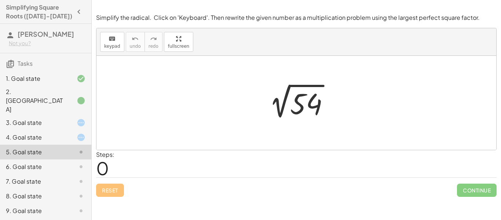
click at [308, 112] on div at bounding box center [298, 102] width 79 height 37
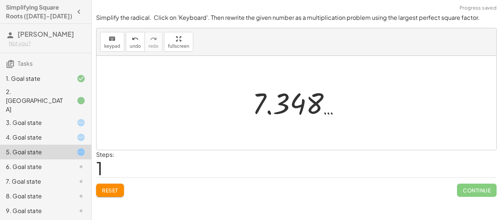
click at [100, 190] on button "Reset" at bounding box center [110, 189] width 28 height 13
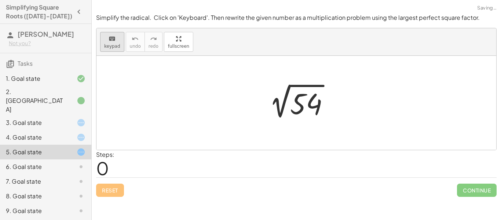
click at [103, 44] on button "keyboard keypad" at bounding box center [112, 42] width 24 height 20
click at [300, 104] on div at bounding box center [306, 104] width 32 height 33
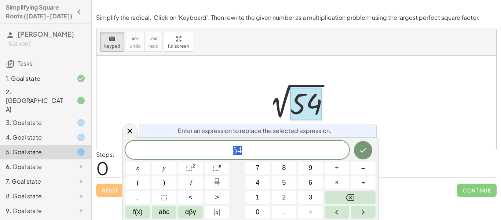
click at [393, 89] on div at bounding box center [296, 103] width 400 height 94
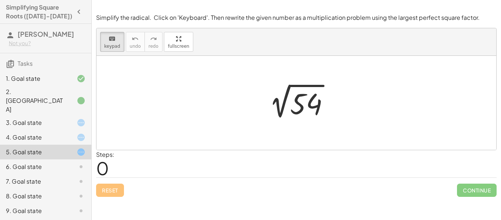
click at [280, 115] on div at bounding box center [298, 102] width 79 height 37
click at [296, 113] on div at bounding box center [306, 104] width 32 height 33
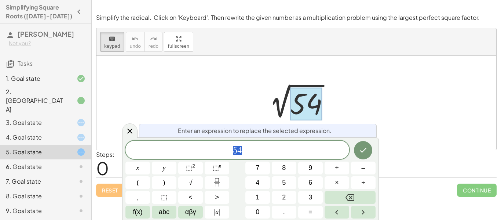
click at [375, 88] on div at bounding box center [296, 103] width 400 height 94
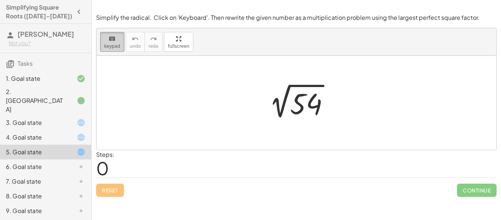
click at [115, 44] on span "keypad" at bounding box center [112, 46] width 16 height 5
click at [327, 105] on div at bounding box center [298, 102] width 79 height 37
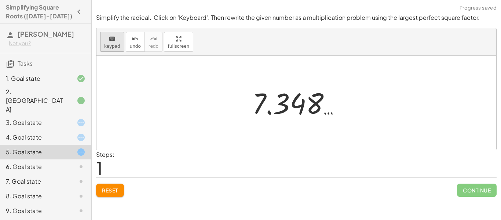
click at [121, 37] on button "keyboard keypad" at bounding box center [112, 42] width 24 height 20
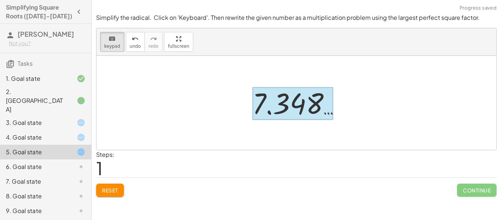
click at [300, 102] on div at bounding box center [292, 103] width 81 height 33
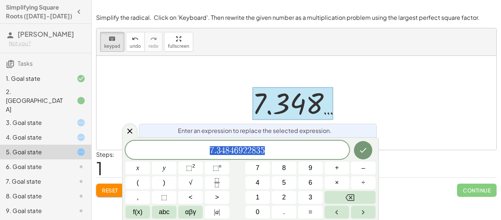
click at [284, 103] on div at bounding box center [292, 103] width 81 height 33
click at [157, 122] on div at bounding box center [296, 103] width 400 height 94
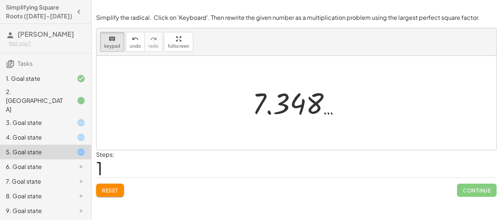
click at [104, 185] on button "Reset" at bounding box center [110, 189] width 28 height 13
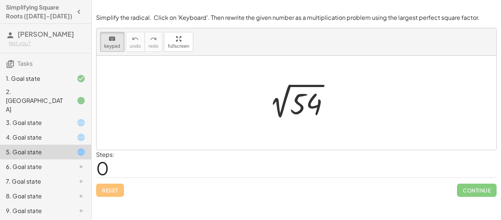
click at [355, 110] on div at bounding box center [296, 103] width 400 height 94
click at [306, 95] on div at bounding box center [306, 104] width 32 height 33
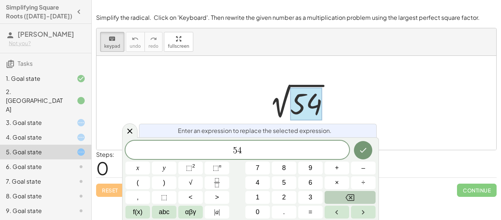
click at [346, 197] on icon "Backspace" at bounding box center [349, 197] width 9 height 7
click at [260, 139] on div "Enter an expression to replace the selected expression. ​ 5 4 x y ⬚ 2 ⬚ n 7 8 9…" at bounding box center [250, 178] width 257 height 82
click at [247, 148] on span "5 4" at bounding box center [237, 150] width 224 height 10
click at [333, 184] on button "×" at bounding box center [336, 182] width 25 height 13
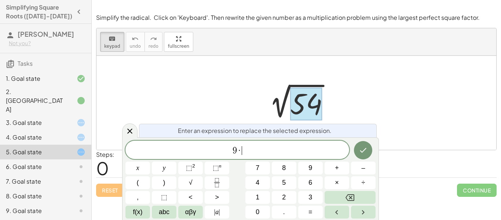
click at [311, 182] on span "6" at bounding box center [310, 182] width 4 height 10
click at [363, 150] on icon "Done" at bounding box center [363, 150] width 9 height 9
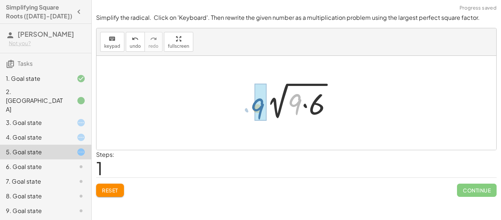
drag, startPoint x: 297, startPoint y: 102, endPoint x: 259, endPoint y: 107, distance: 38.4
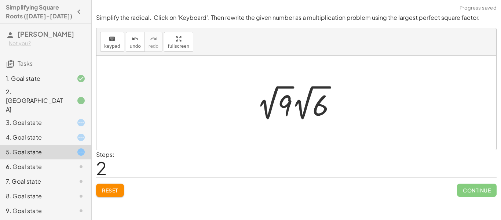
click at [269, 104] on div at bounding box center [299, 102] width 92 height 40
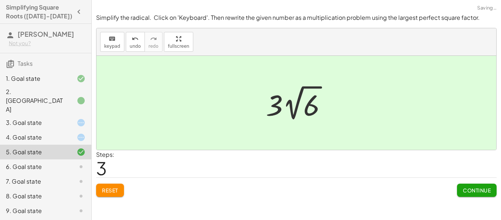
click at [467, 190] on span "Continue" at bounding box center [477, 190] width 28 height 7
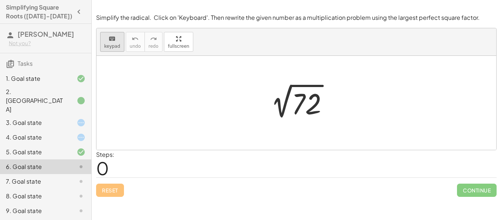
click at [114, 41] on icon "keyboard" at bounding box center [112, 38] width 7 height 9
click at [291, 99] on div at bounding box center [299, 102] width 77 height 37
click at [297, 100] on div at bounding box center [306, 104] width 30 height 33
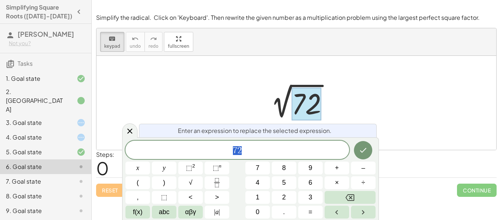
click at [297, 100] on div at bounding box center [306, 104] width 30 height 33
click at [252, 147] on span "7 2" at bounding box center [237, 150] width 224 height 10
click at [342, 184] on button "×" at bounding box center [336, 182] width 25 height 13
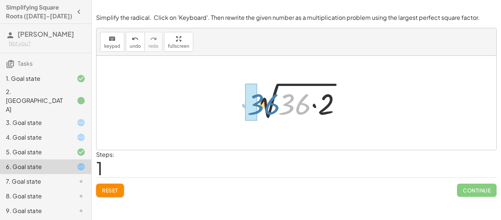
drag, startPoint x: 285, startPoint y: 109, endPoint x: 246, endPoint y: 110, distance: 39.2
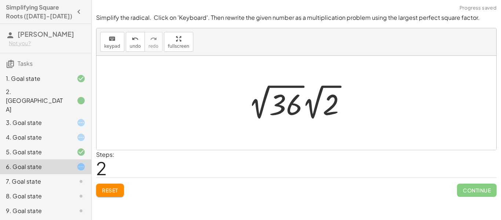
click at [291, 105] on div at bounding box center [300, 102] width 111 height 40
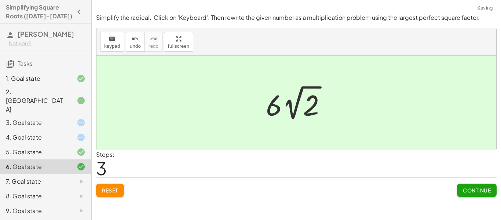
click at [472, 193] on button "Continue" at bounding box center [477, 189] width 40 height 13
